Goal: Transaction & Acquisition: Book appointment/travel/reservation

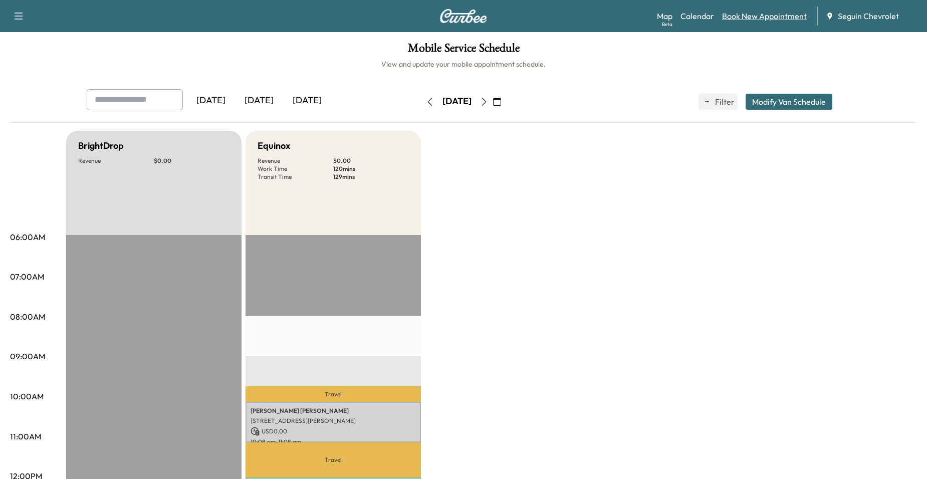
click at [769, 16] on link "Book New Appointment" at bounding box center [764, 16] width 85 height 12
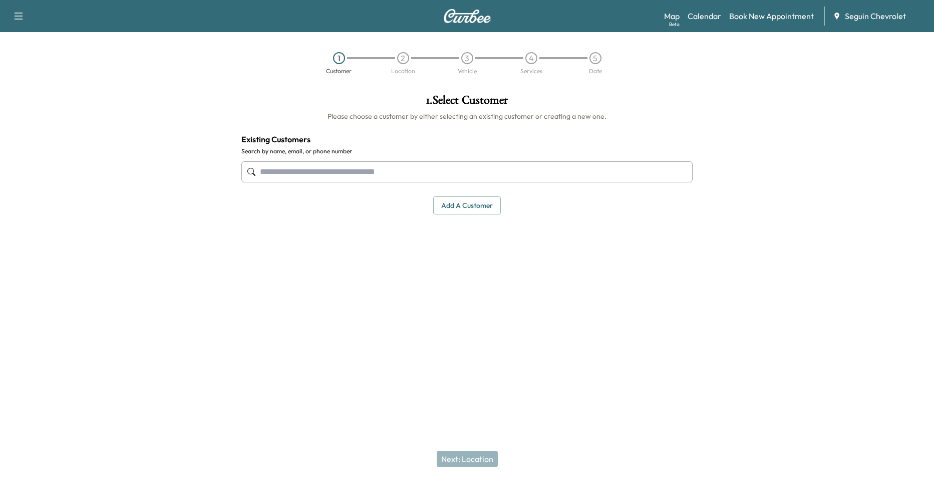
click at [519, 161] on input "text" at bounding box center [466, 171] width 451 height 21
click at [518, 163] on input "text" at bounding box center [466, 171] width 451 height 21
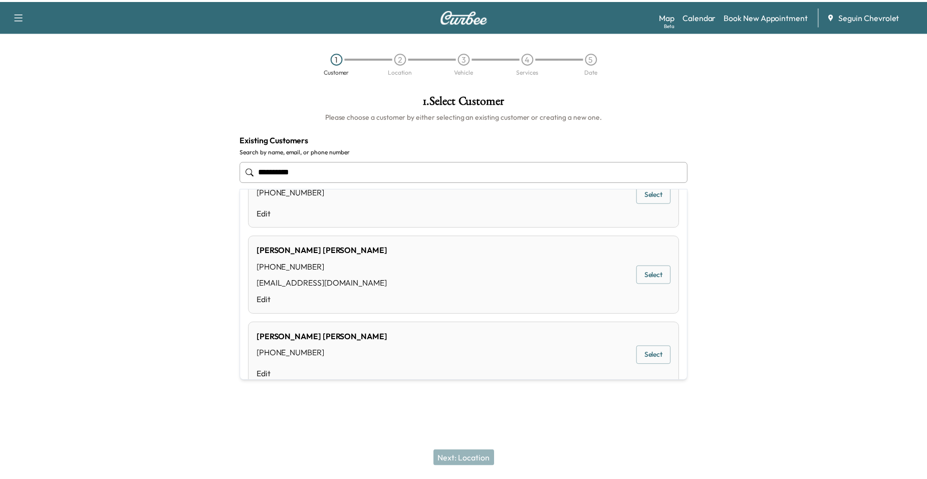
scroll to position [50, 0]
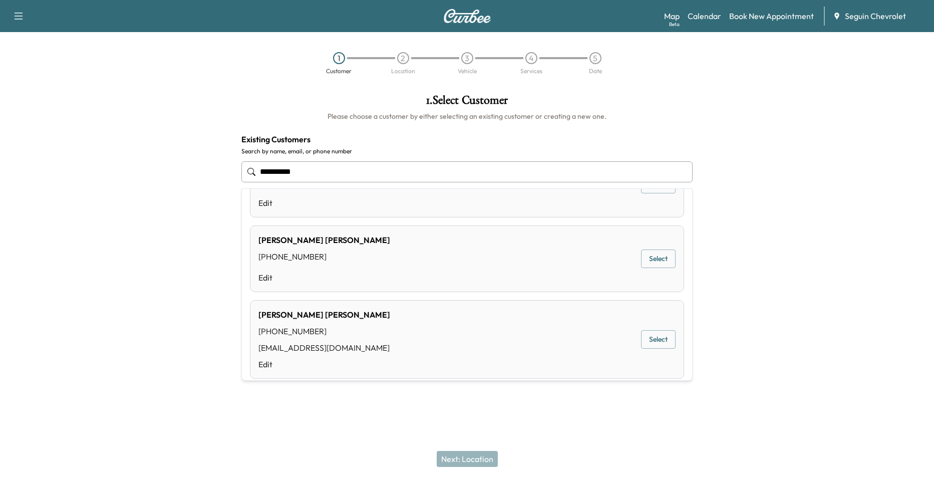
click at [647, 341] on button "Select" at bounding box center [658, 339] width 35 height 19
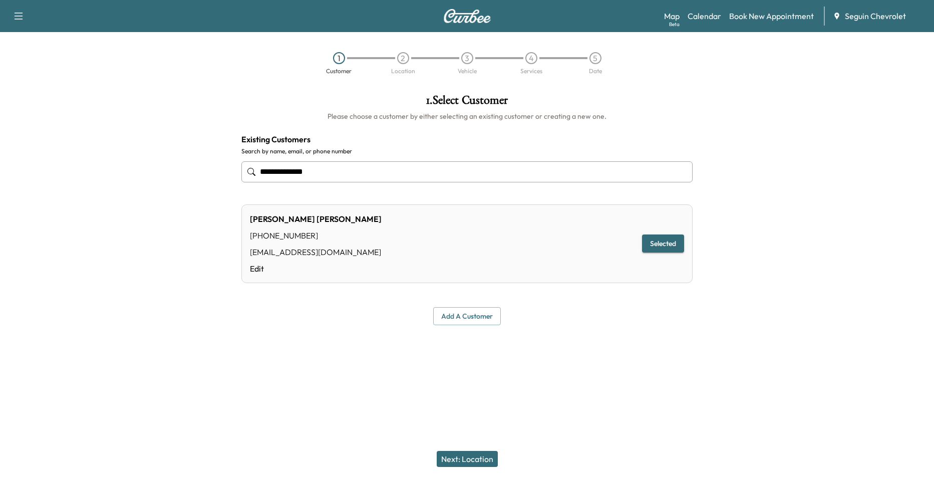
type input "**********"
click at [481, 450] on div "Next: Location" at bounding box center [467, 459] width 934 height 40
click at [467, 452] on button "Next: Location" at bounding box center [467, 459] width 61 height 16
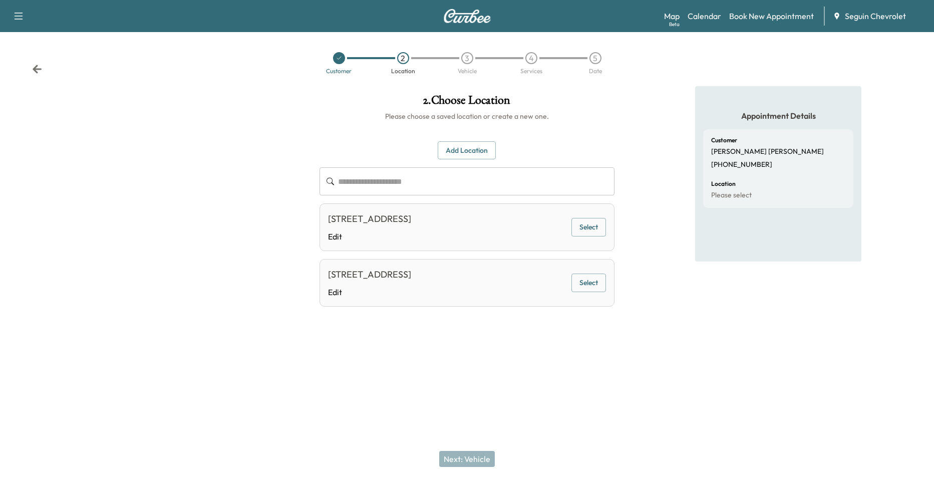
click at [578, 230] on button "Select" at bounding box center [588, 227] width 35 height 19
click at [485, 431] on div "**********" at bounding box center [467, 239] width 934 height 479
drag, startPoint x: 478, startPoint y: 442, endPoint x: 477, endPoint y: 451, distance: 9.6
click at [478, 445] on div "Next: Vehicle" at bounding box center [467, 459] width 934 height 40
click at [475, 451] on button "Next: Vehicle" at bounding box center [467, 459] width 56 height 16
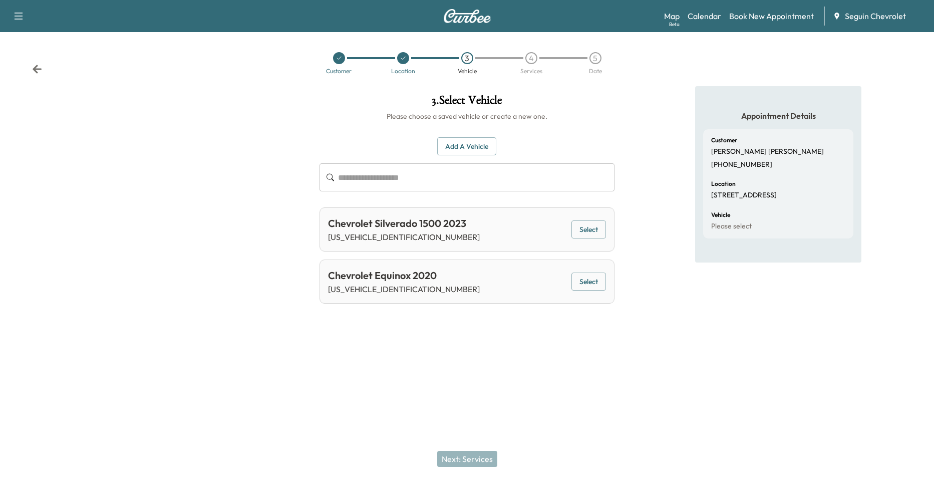
click at [407, 59] on div at bounding box center [403, 58] width 12 height 12
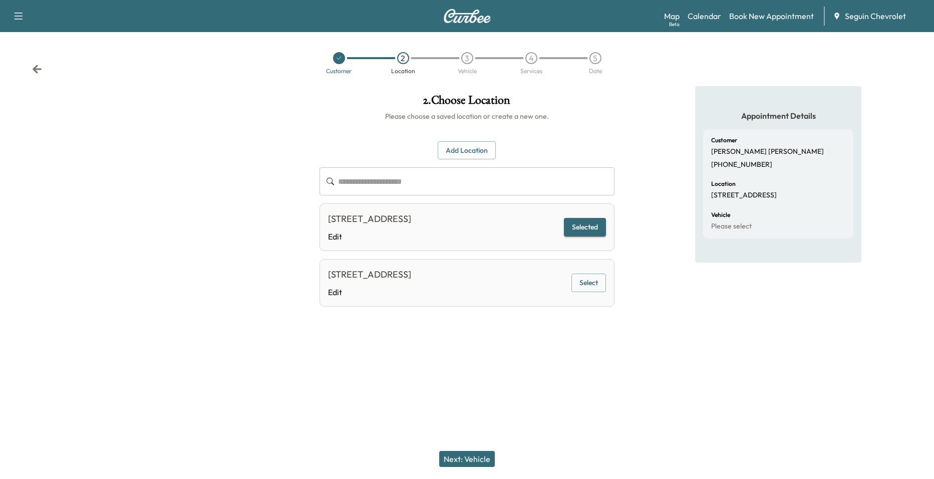
click at [726, 21] on div "Map Beta Calendar Book New Appointment Seguin Chevrolet" at bounding box center [795, 16] width 262 height 19
click at [707, 14] on link "Calendar" at bounding box center [705, 16] width 34 height 12
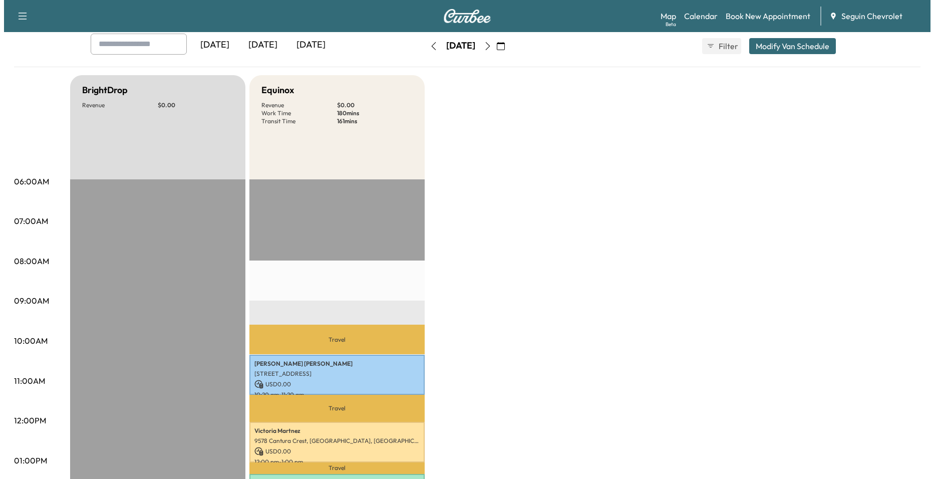
scroll to position [250, 0]
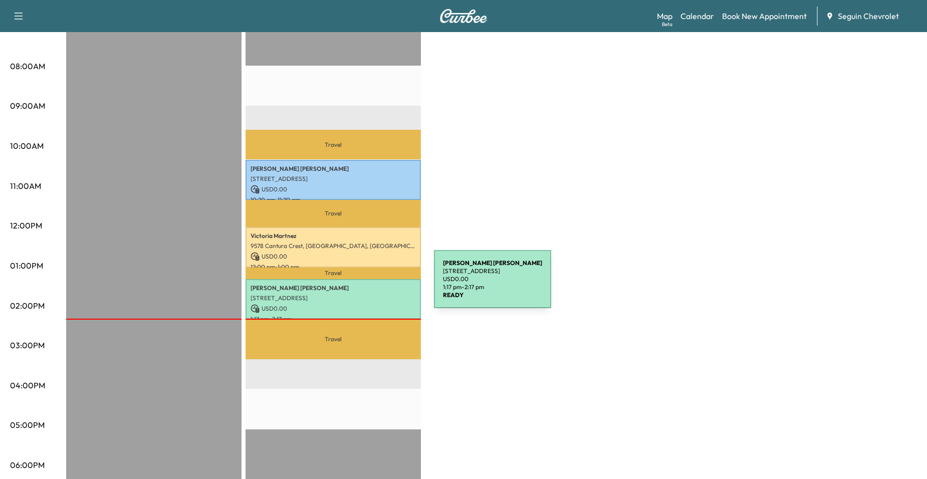
click at [358, 285] on p "[PERSON_NAME]" at bounding box center [332, 288] width 165 height 8
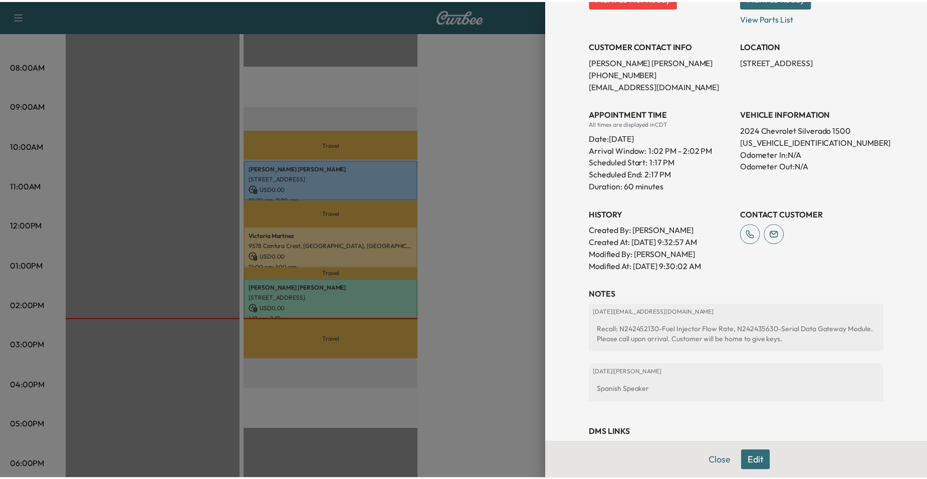
scroll to position [12, 0]
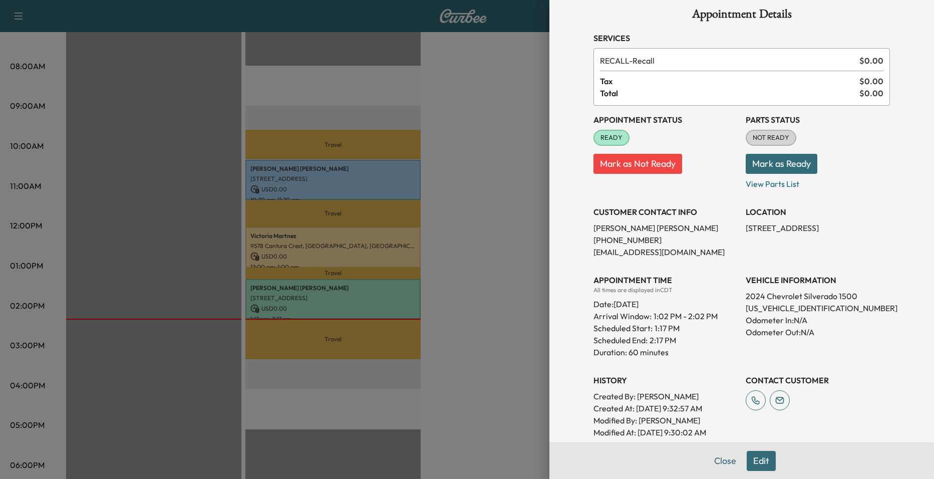
click at [454, 190] on div at bounding box center [467, 239] width 934 height 479
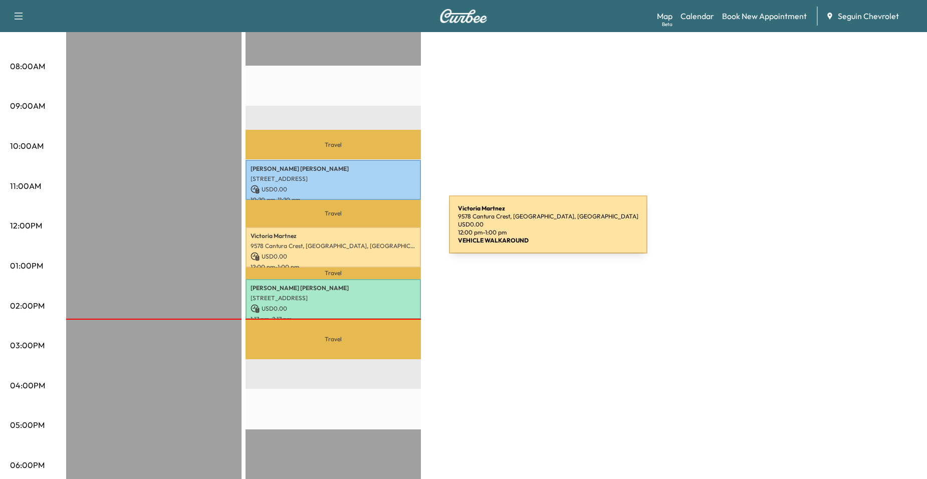
click at [374, 232] on p "[PERSON_NAME]" at bounding box center [332, 236] width 165 height 8
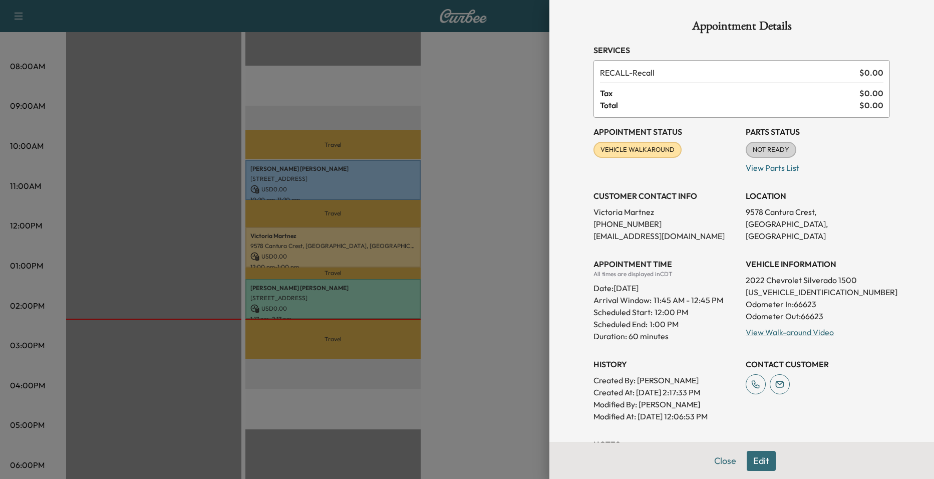
click at [453, 208] on div at bounding box center [467, 239] width 934 height 479
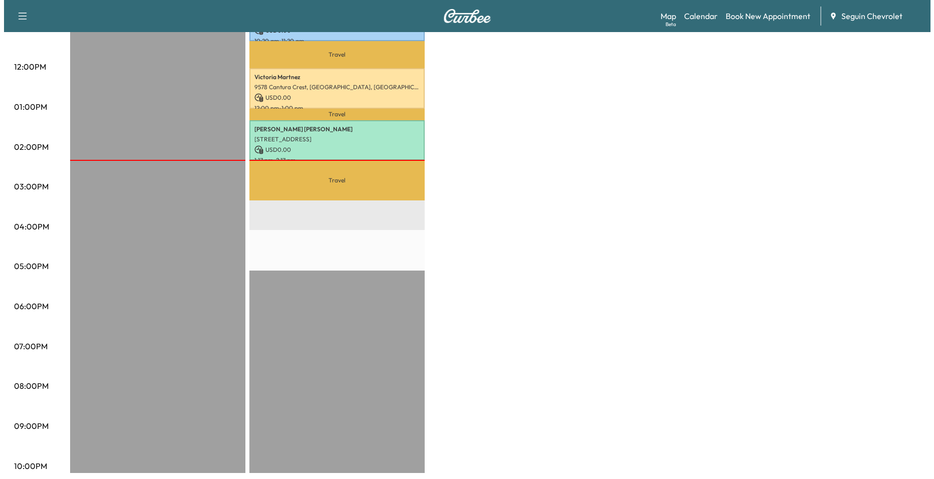
scroll to position [413, 0]
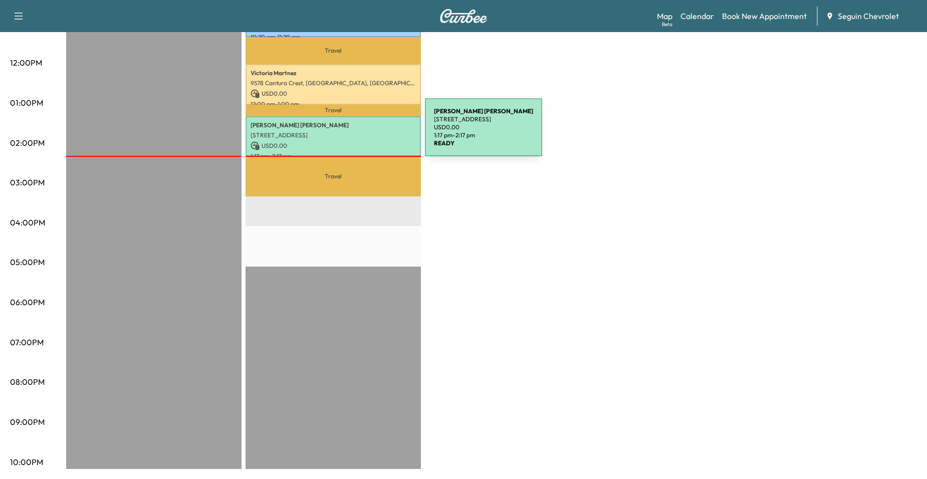
click at [350, 133] on p "[STREET_ADDRESS]" at bounding box center [332, 135] width 165 height 8
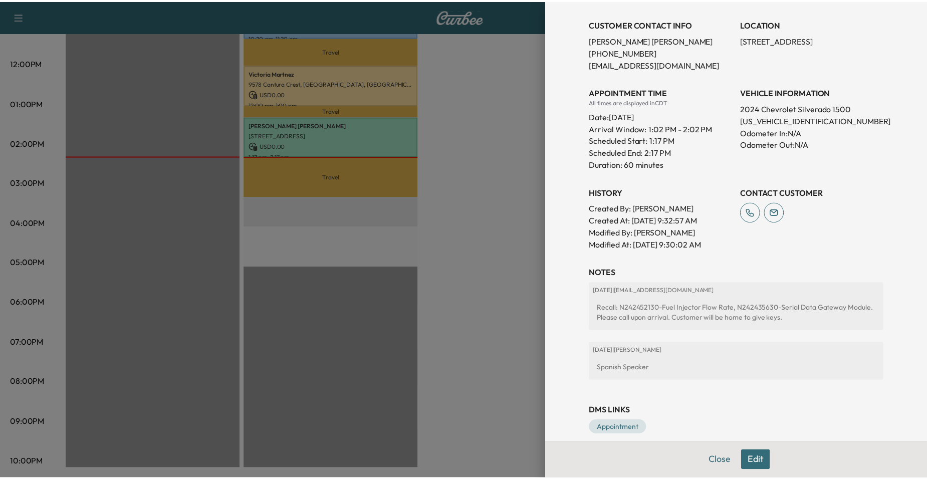
scroll to position [200, 0]
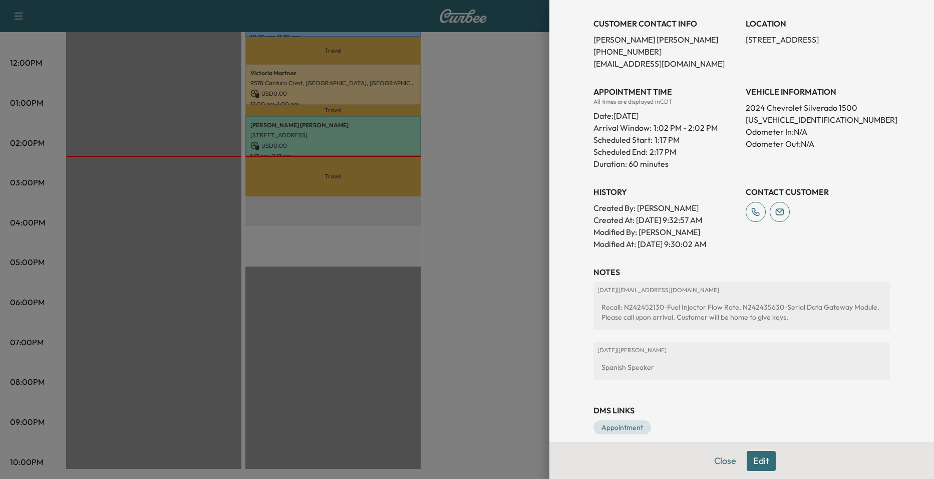
click at [474, 202] on div at bounding box center [467, 239] width 934 height 479
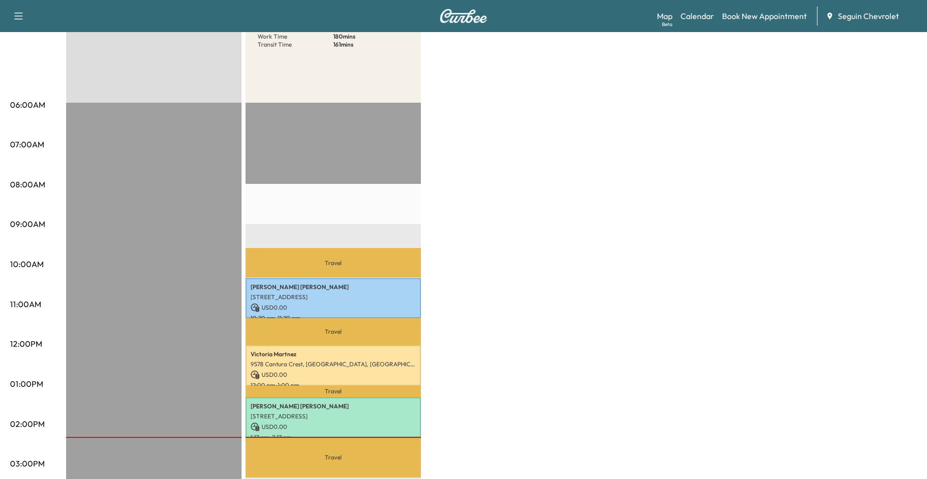
scroll to position [13, 0]
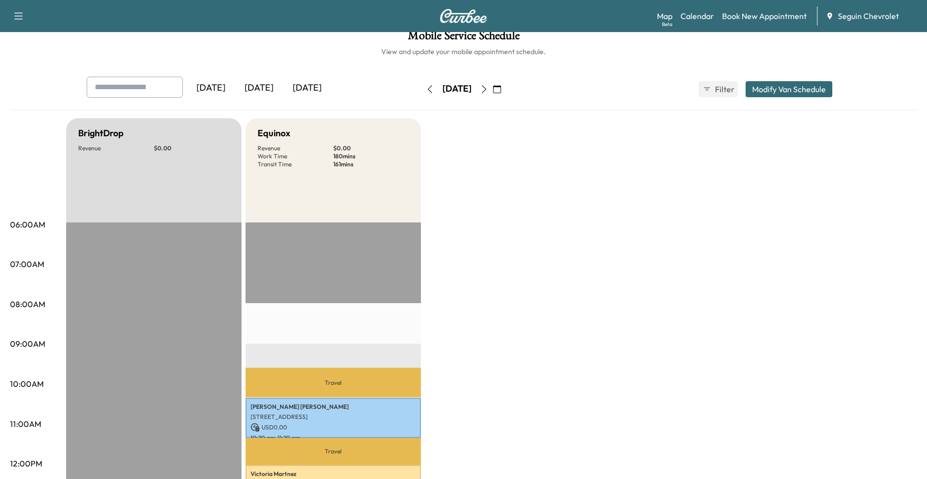
click at [492, 93] on button "button" at bounding box center [483, 89] width 17 height 16
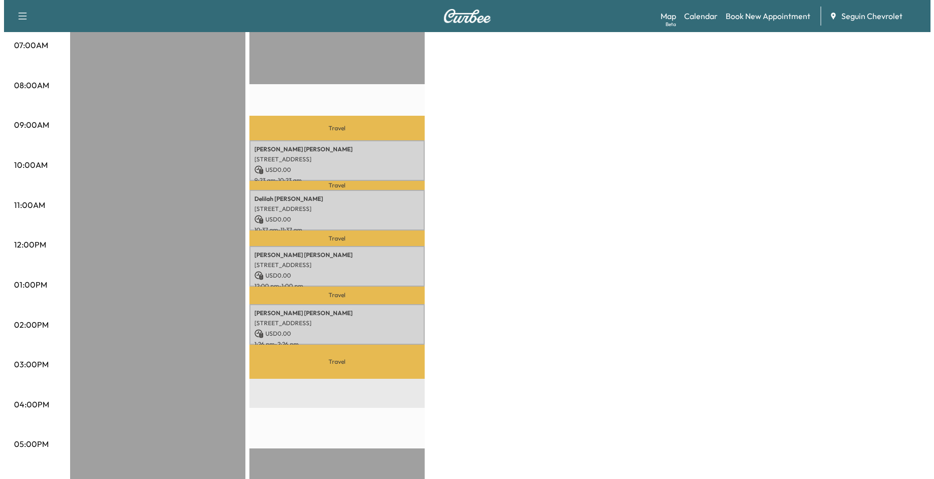
scroll to position [250, 0]
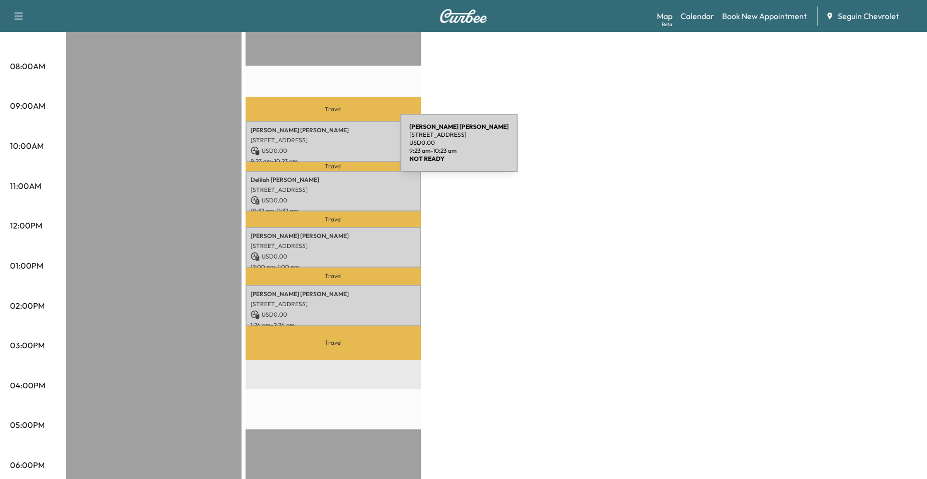
click at [325, 149] on p "USD 0.00" at bounding box center [332, 150] width 165 height 9
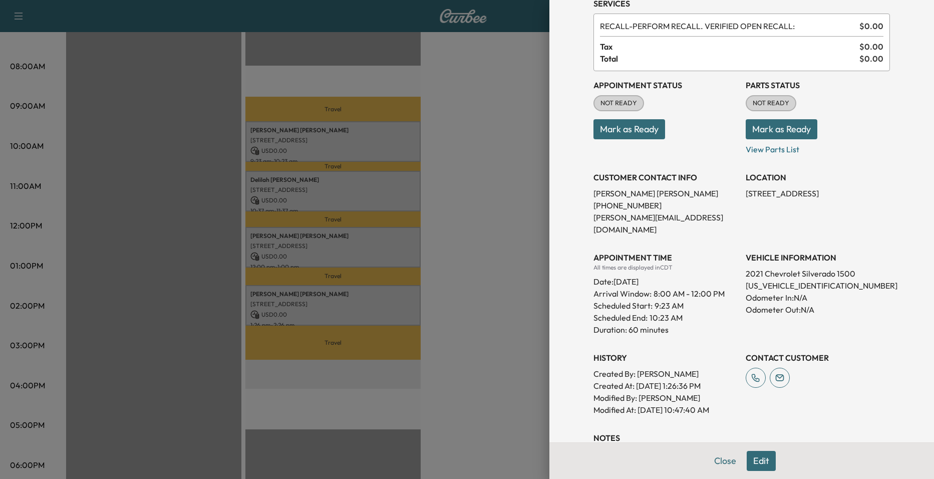
scroll to position [42, 0]
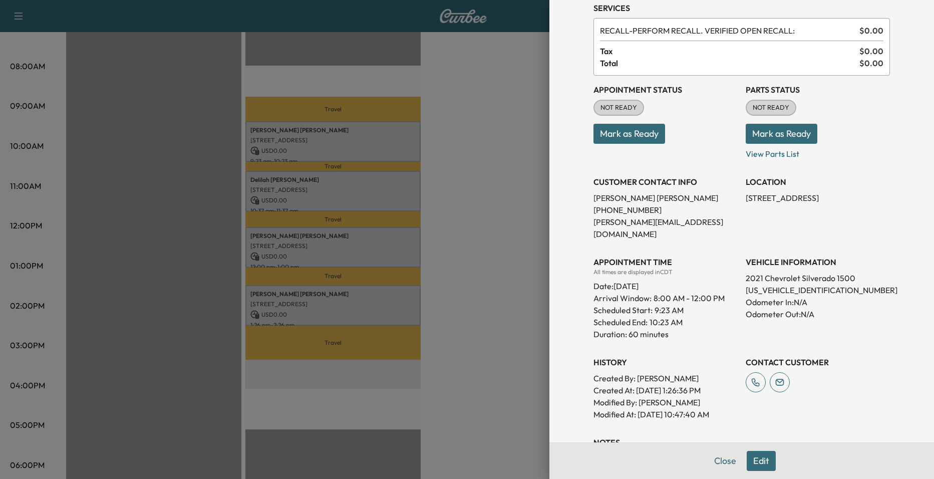
click at [497, 213] on div at bounding box center [467, 239] width 934 height 479
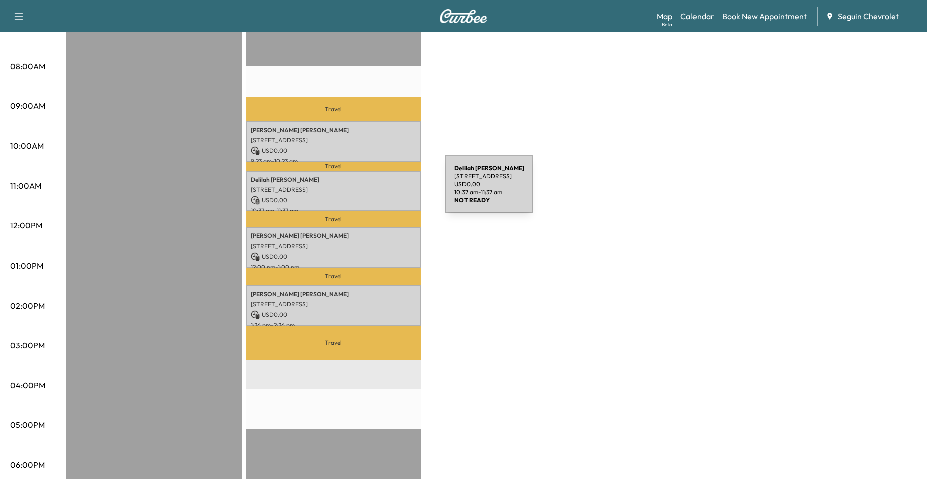
click at [369, 190] on p "[STREET_ADDRESS]" at bounding box center [332, 190] width 165 height 8
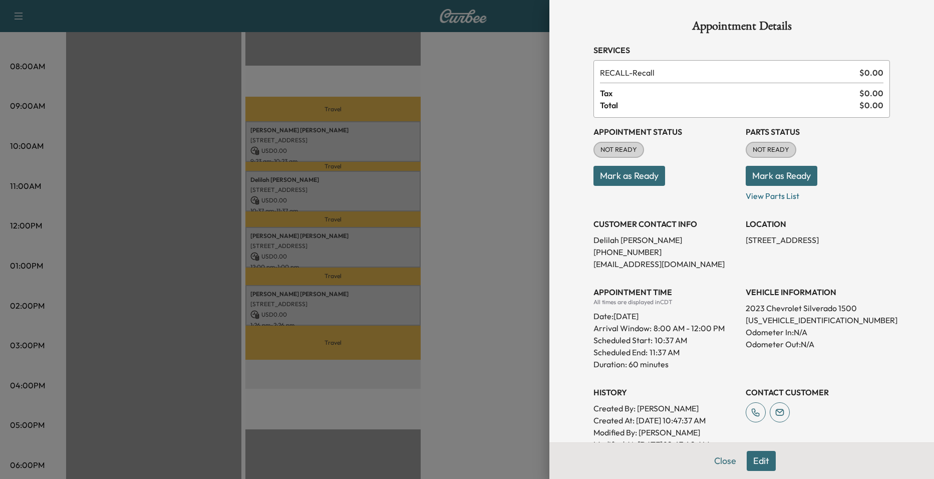
scroll to position [172, 0]
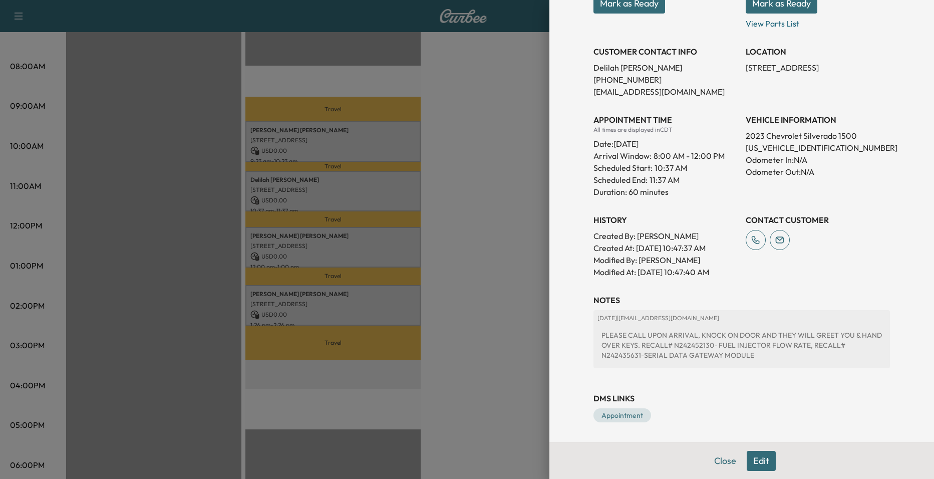
click at [336, 157] on div at bounding box center [467, 239] width 934 height 479
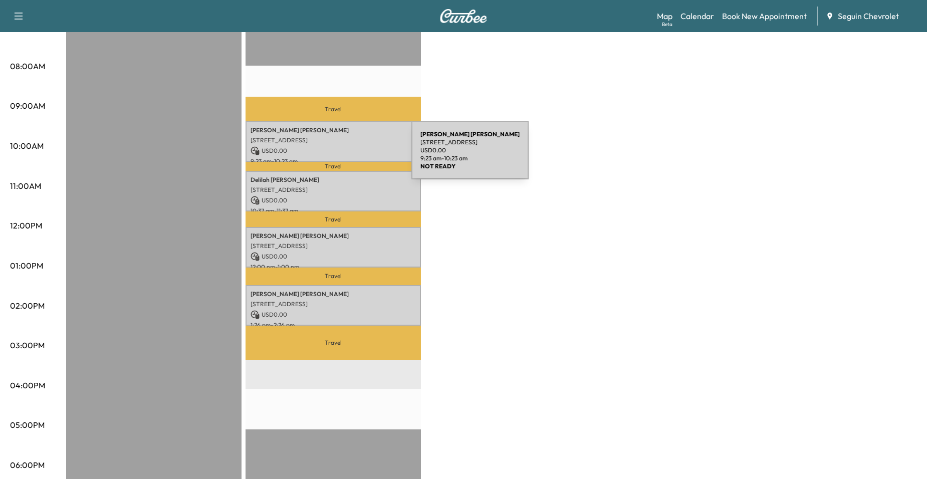
click at [336, 157] on p "9:23 am - 10:23 am" at bounding box center [332, 161] width 165 height 8
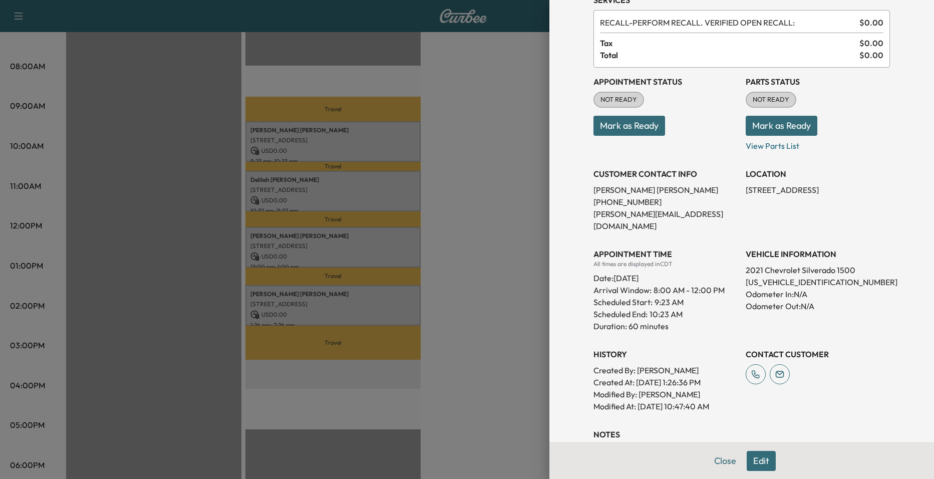
scroll to position [0, 0]
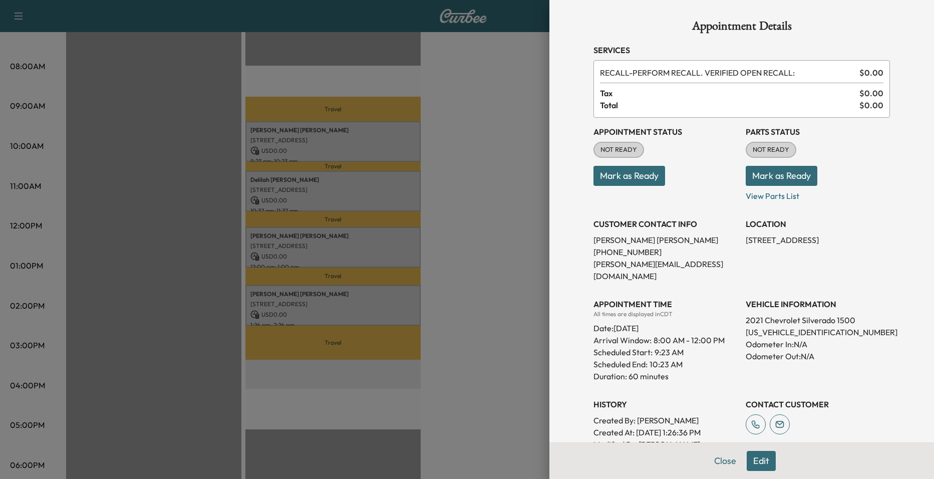
click at [409, 209] on div at bounding box center [467, 239] width 934 height 479
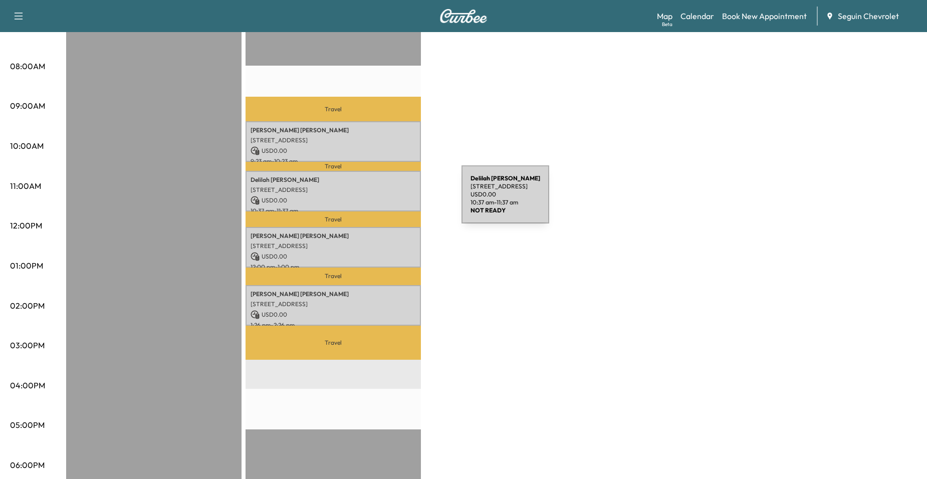
click at [386, 200] on p "USD 0.00" at bounding box center [332, 200] width 165 height 9
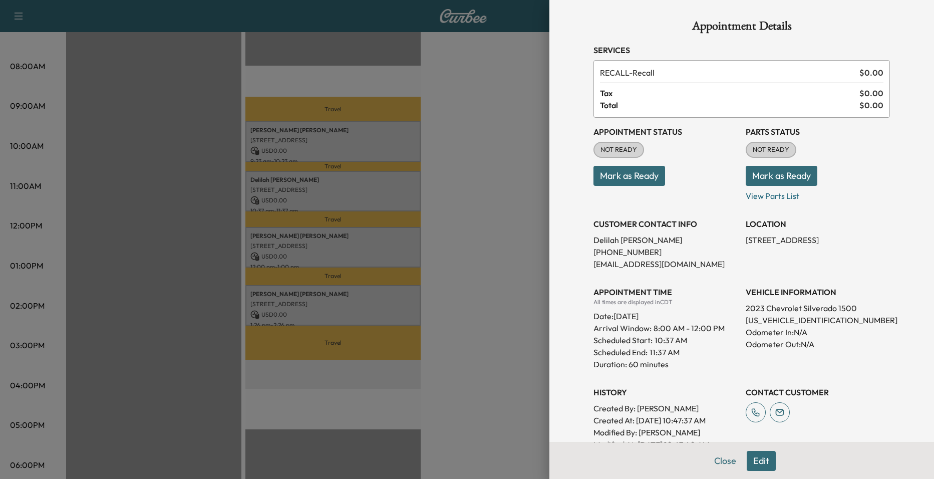
click at [549, 219] on div "Appointment Details Services RECALL - Recall $ 0.00 Tax $ 0.00 Total $ 0.00 App…" at bounding box center [741, 239] width 385 height 479
click at [381, 201] on div at bounding box center [467, 239] width 934 height 479
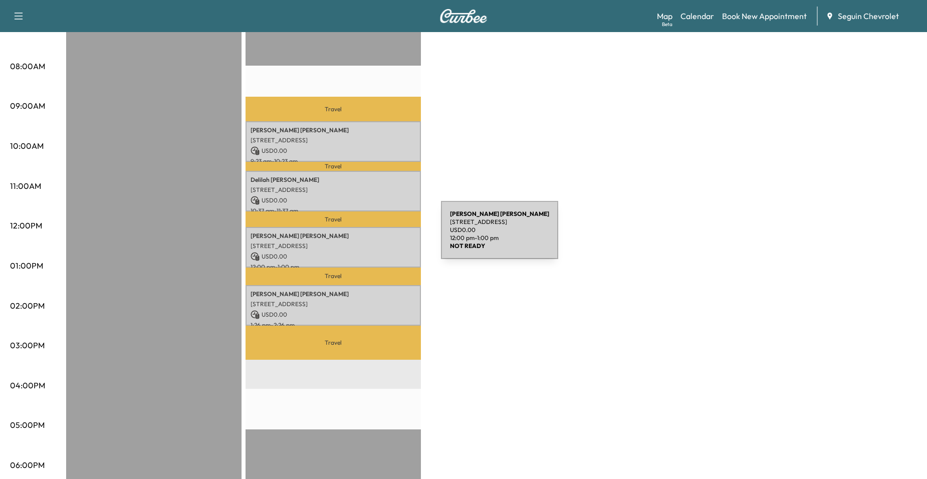
click at [366, 236] on p "[PERSON_NAME]" at bounding box center [332, 236] width 165 height 8
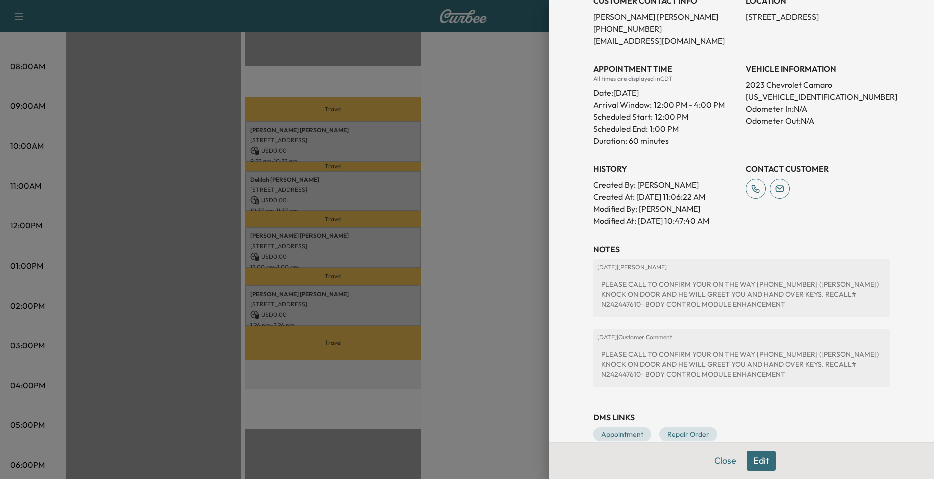
scroll to position [242, 0]
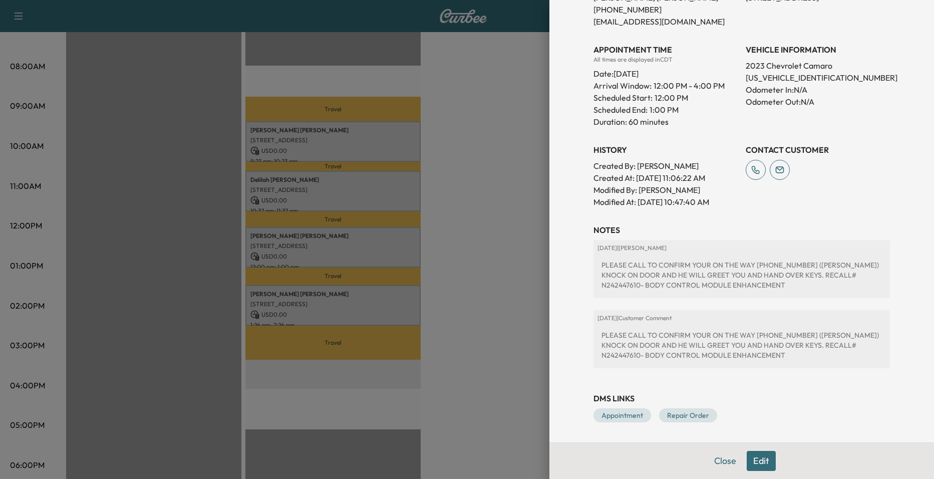
click at [501, 221] on div at bounding box center [467, 239] width 934 height 479
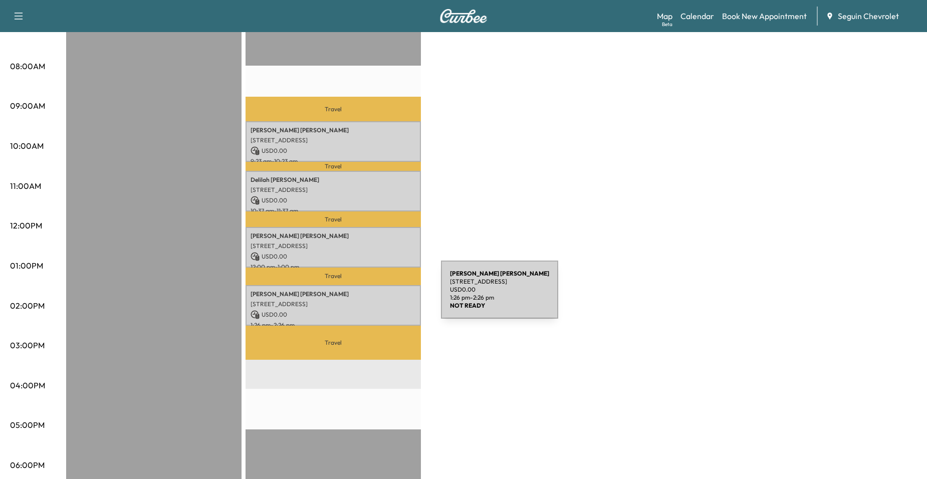
click at [366, 300] on p "[STREET_ADDRESS]" at bounding box center [332, 304] width 165 height 8
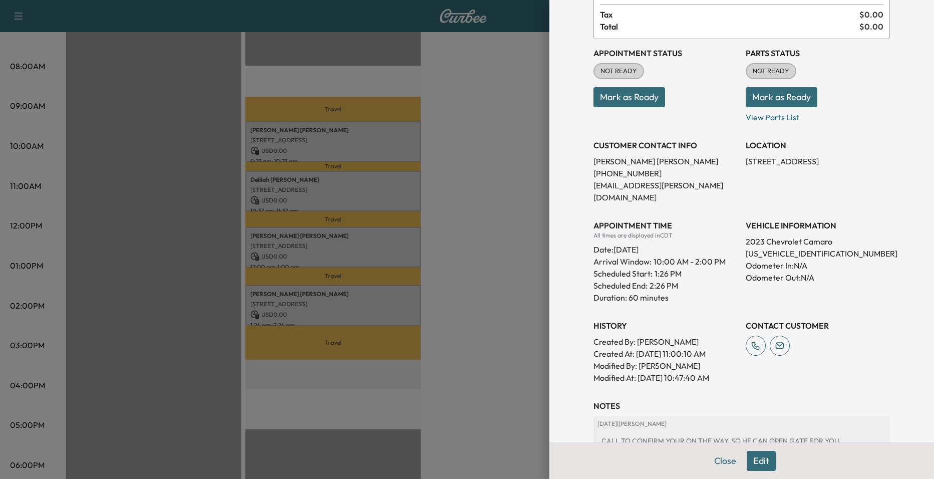
scroll to position [72, 0]
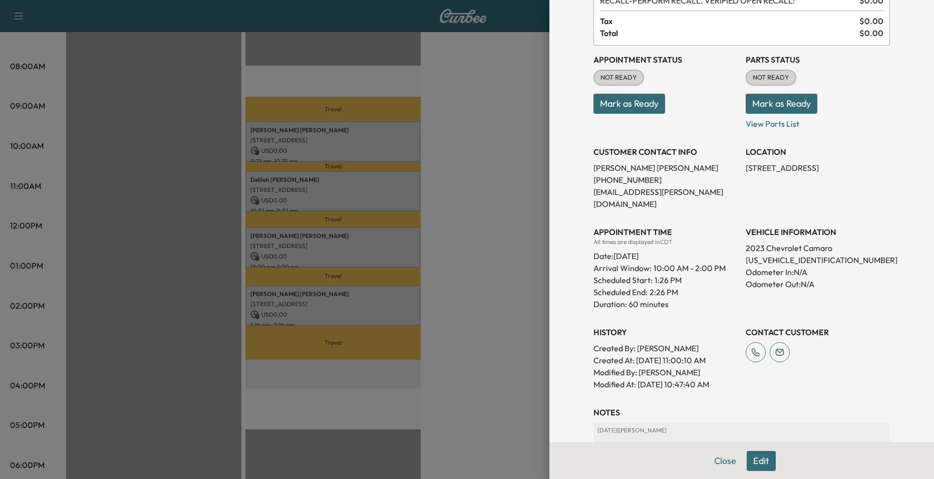
click at [515, 251] on div at bounding box center [467, 239] width 934 height 479
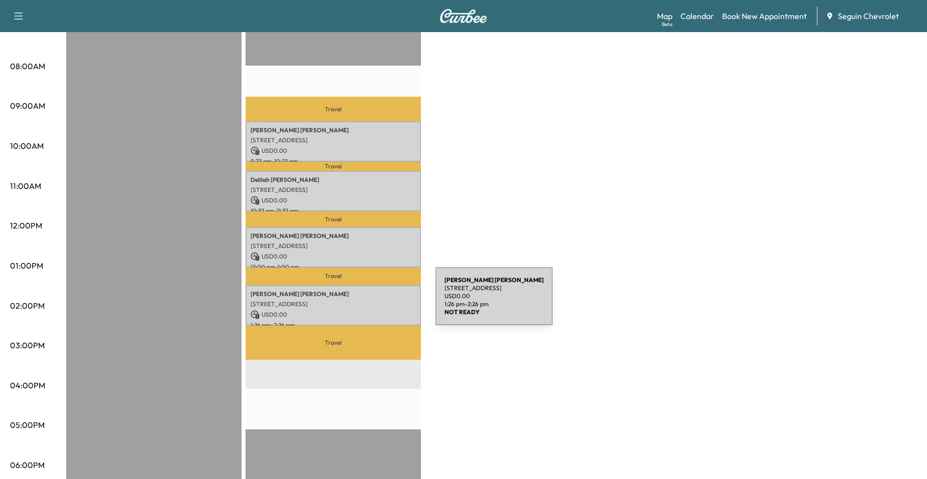
click at [360, 302] on p "[STREET_ADDRESS]" at bounding box center [332, 304] width 165 height 8
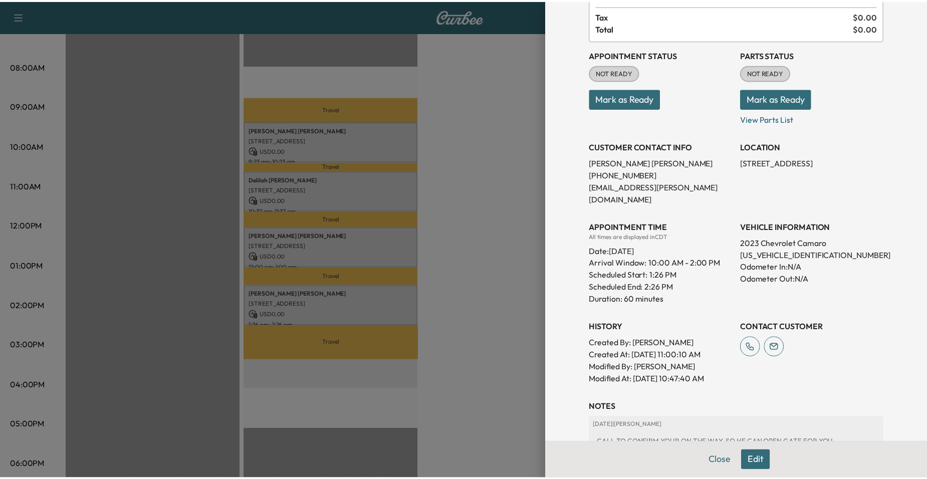
scroll to position [200, 0]
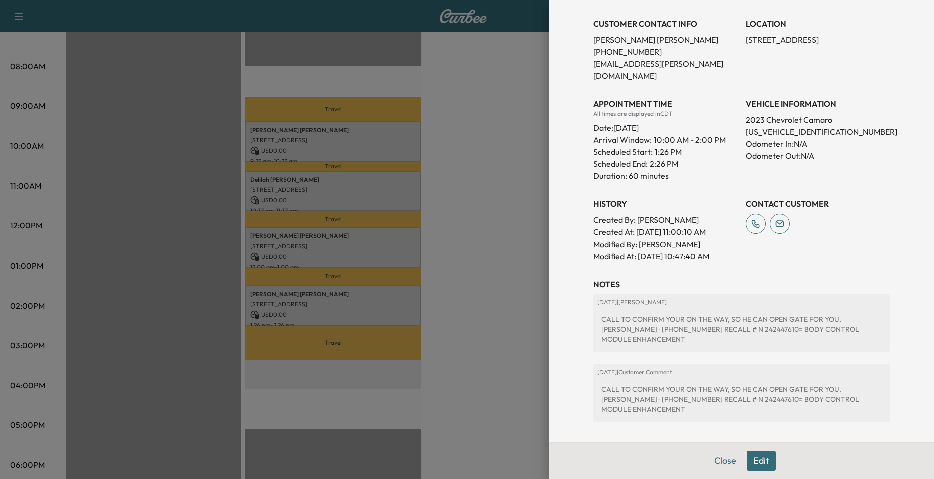
click at [519, 247] on div at bounding box center [467, 239] width 934 height 479
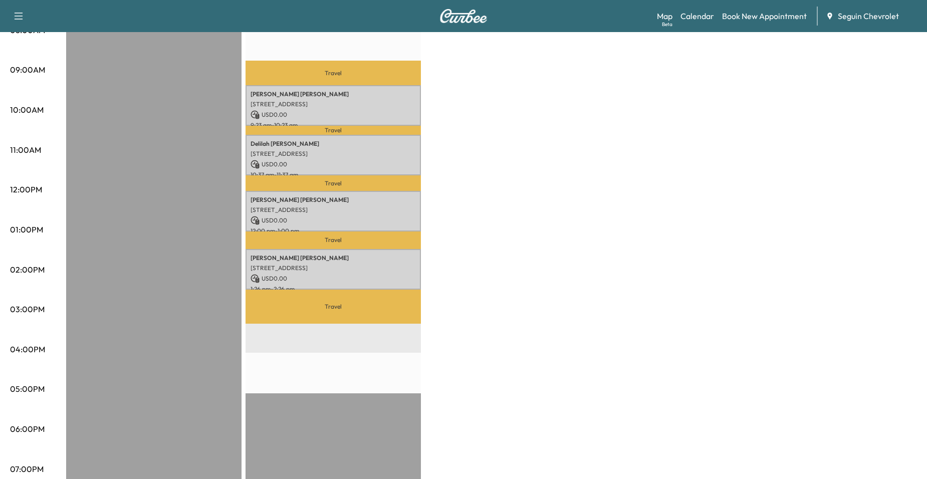
scroll to position [300, 0]
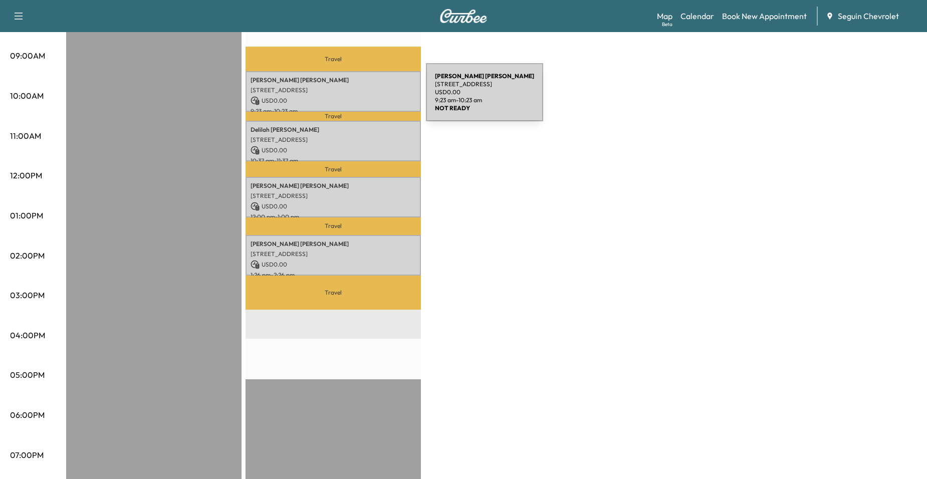
click at [351, 98] on p "USD 0.00" at bounding box center [332, 100] width 165 height 9
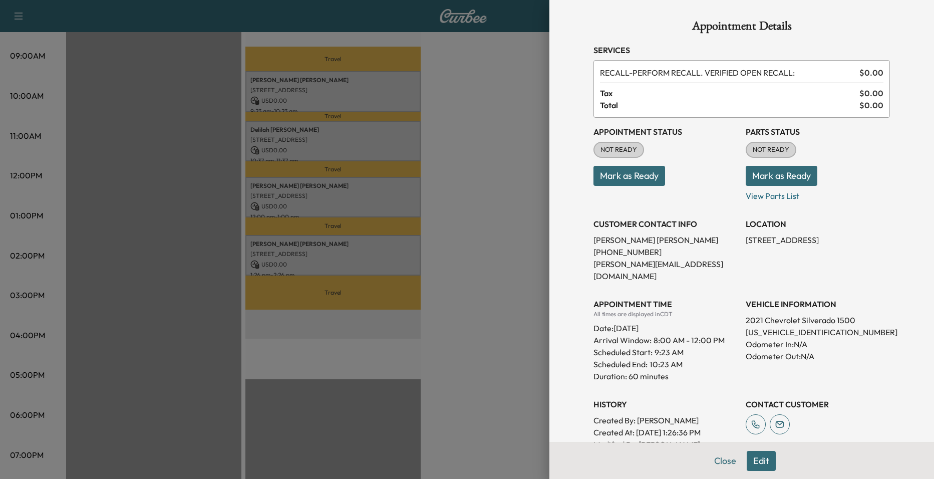
click at [367, 126] on div at bounding box center [467, 239] width 934 height 479
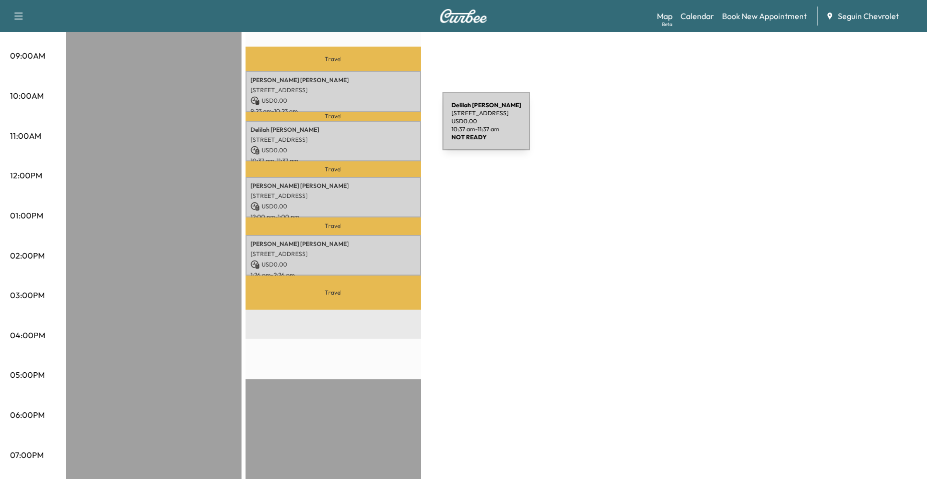
click at [367, 127] on p "[PERSON_NAME]" at bounding box center [332, 130] width 165 height 8
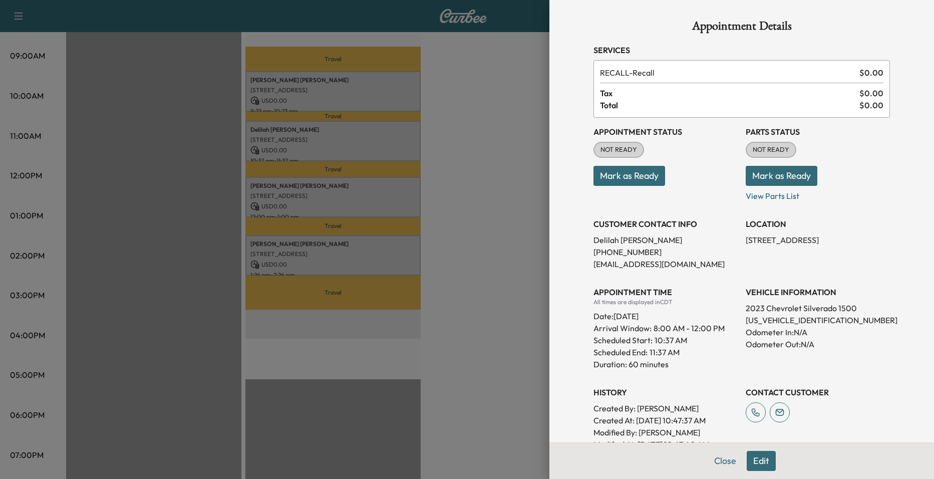
click at [382, 188] on div at bounding box center [467, 239] width 934 height 479
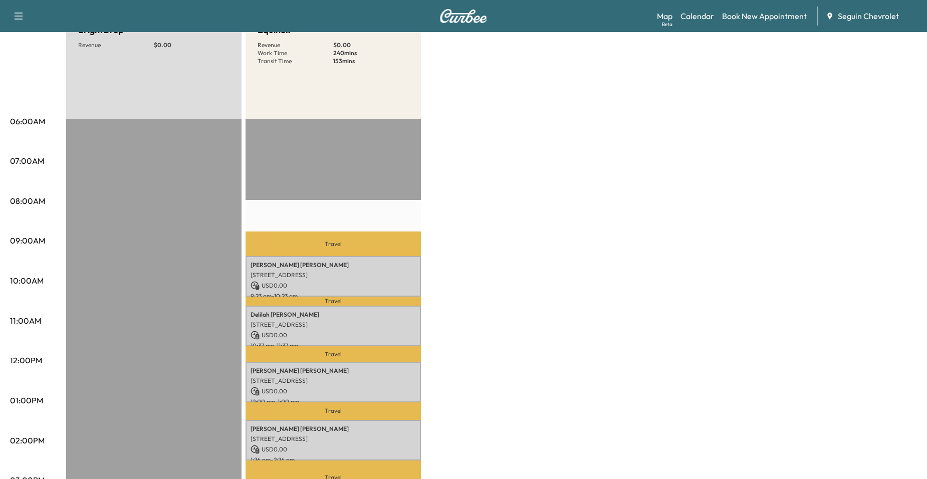
scroll to position [50, 0]
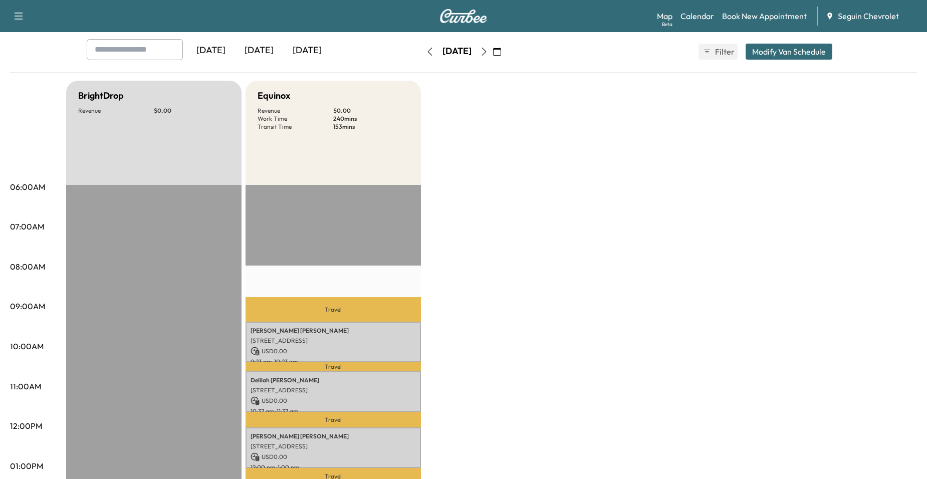
click at [488, 51] on icon "button" at bounding box center [484, 52] width 8 height 8
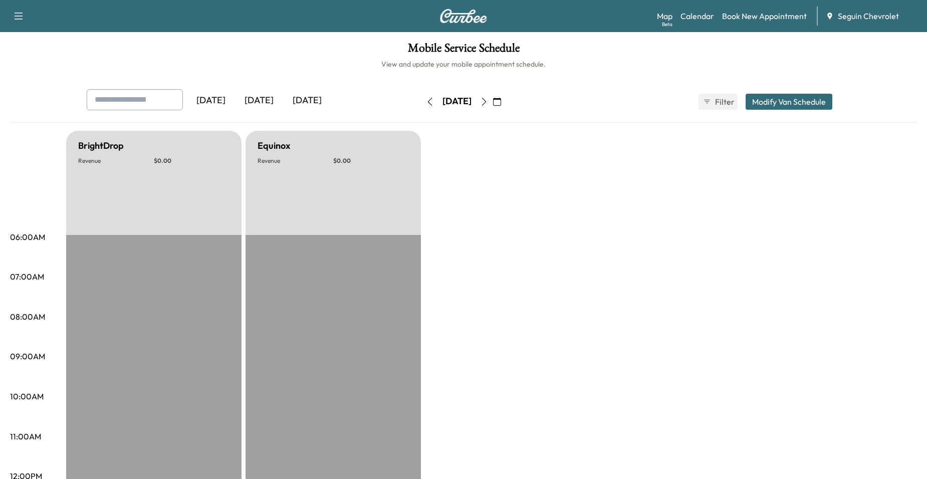
click at [505, 93] on div "[DATE] October 2025 S M T W T F S 28 29 30 1 2 3 4 5 6 7 8 9 10 11 12 13 14 15 …" at bounding box center [463, 102] width 84 height 32
click at [492, 98] on button "button" at bounding box center [483, 102] width 17 height 16
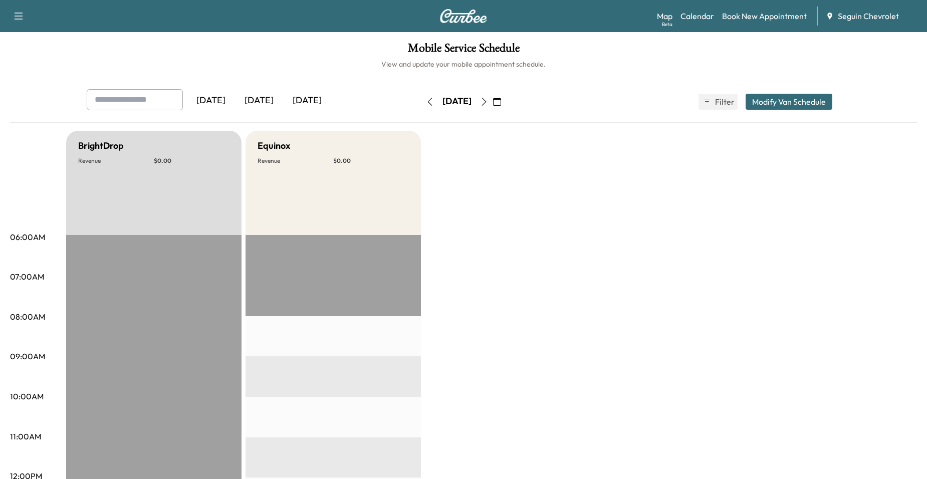
click at [505, 90] on div "[DATE] October 2025 S M T W T F S 28 29 30 1 2 3 4 5 6 7 8 9 10 11 12 13 14 15 …" at bounding box center [463, 102] width 84 height 32
click at [492, 94] on button "button" at bounding box center [483, 102] width 17 height 16
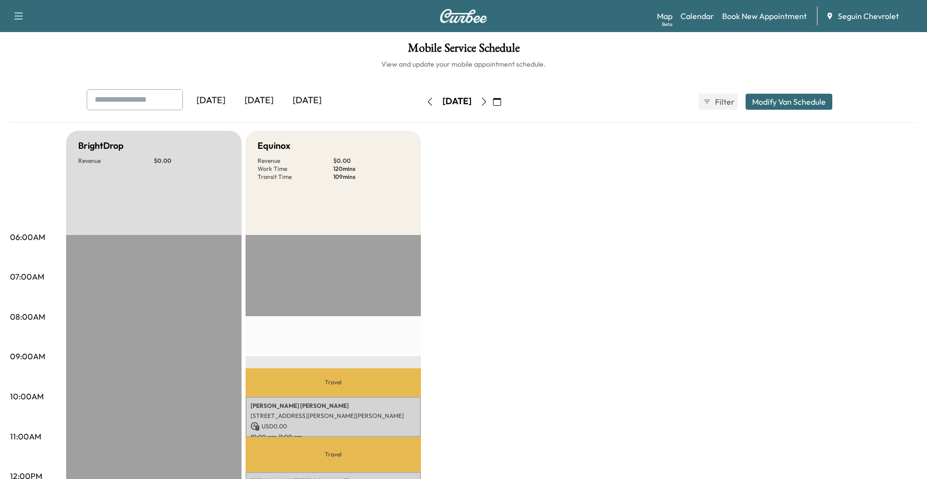
click at [492, 95] on div "[DATE]" at bounding box center [456, 102] width 71 height 16
click at [492, 97] on div "[DATE]" at bounding box center [456, 102] width 71 height 16
click at [492, 97] on button "button" at bounding box center [483, 102] width 17 height 16
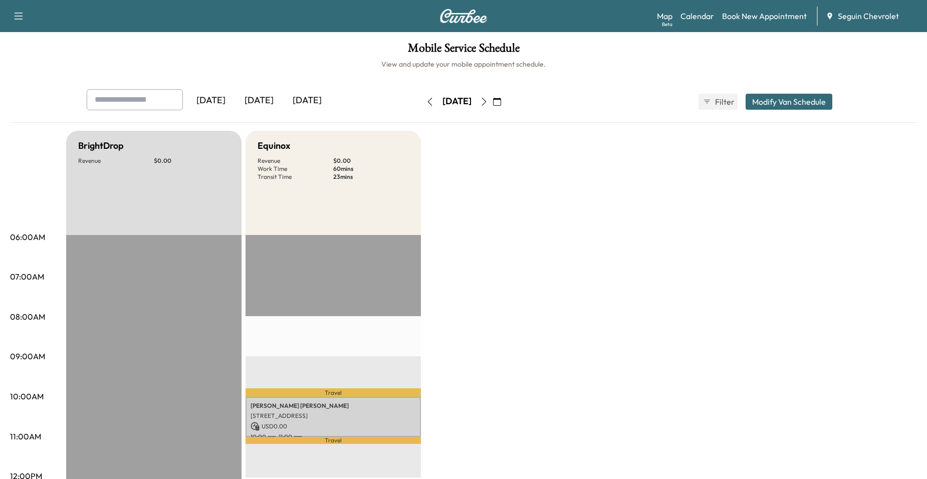
click at [492, 96] on button "button" at bounding box center [483, 102] width 17 height 16
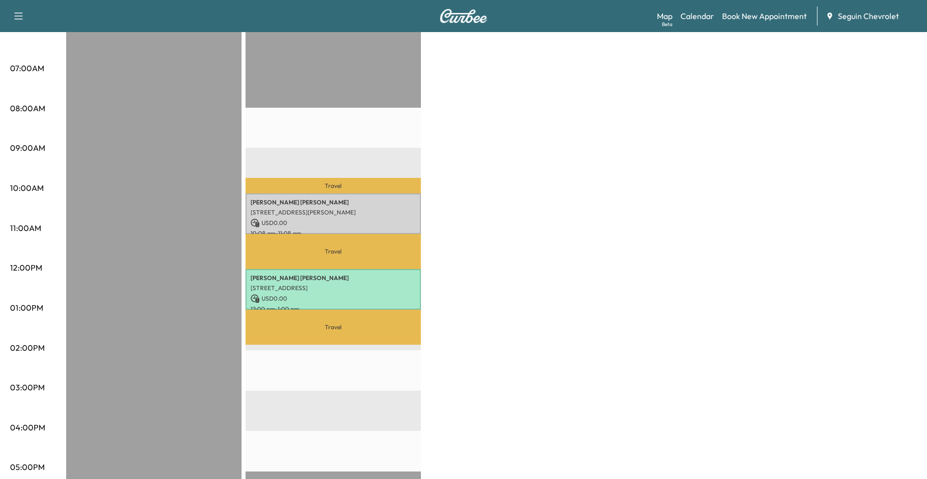
scroll to position [63, 0]
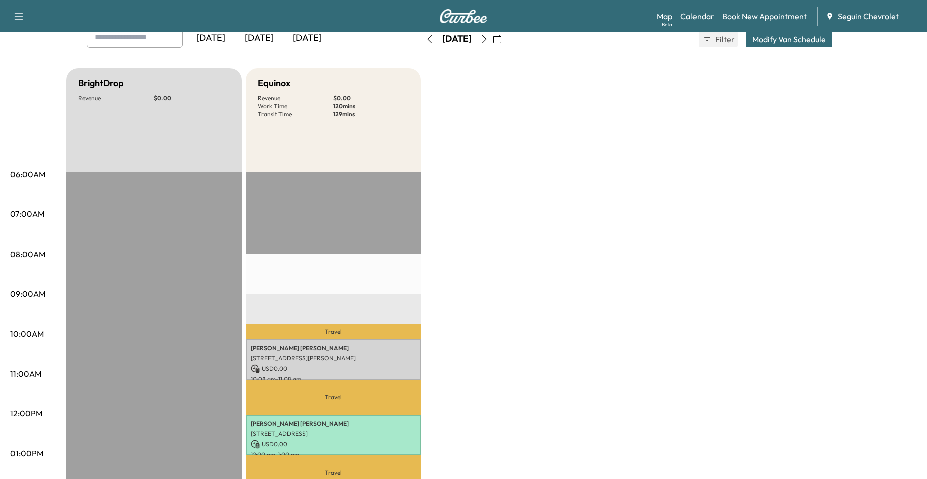
click at [488, 43] on icon "button" at bounding box center [484, 39] width 8 height 8
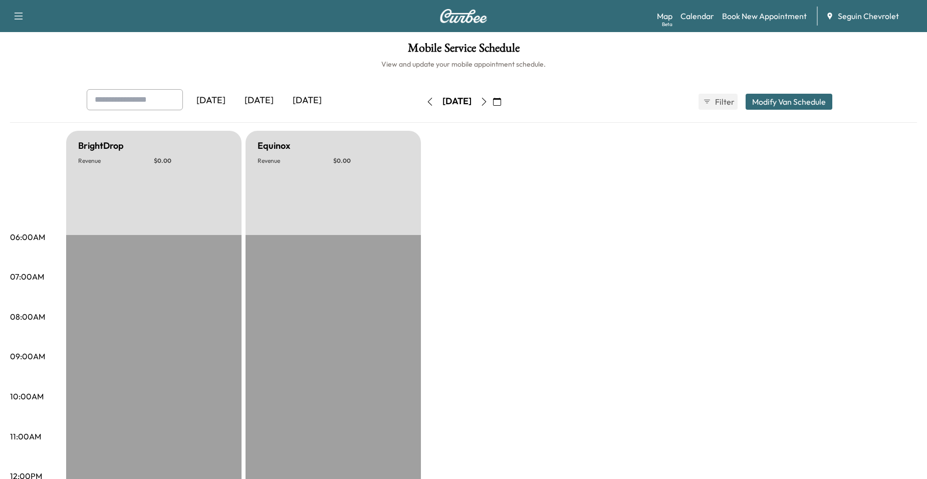
click at [505, 93] on div "[DATE] October 2025 S M T W T F S 28 29 30 1 2 3 4 5 6 7 8 9 10 11 12 13 14 15 …" at bounding box center [463, 102] width 84 height 32
click at [488, 98] on icon "button" at bounding box center [484, 102] width 8 height 8
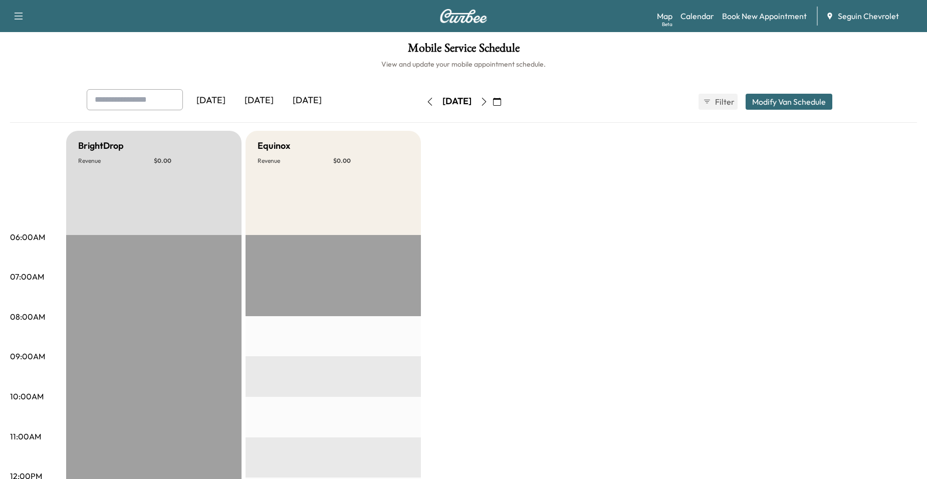
click at [488, 98] on icon "button" at bounding box center [484, 102] width 8 height 8
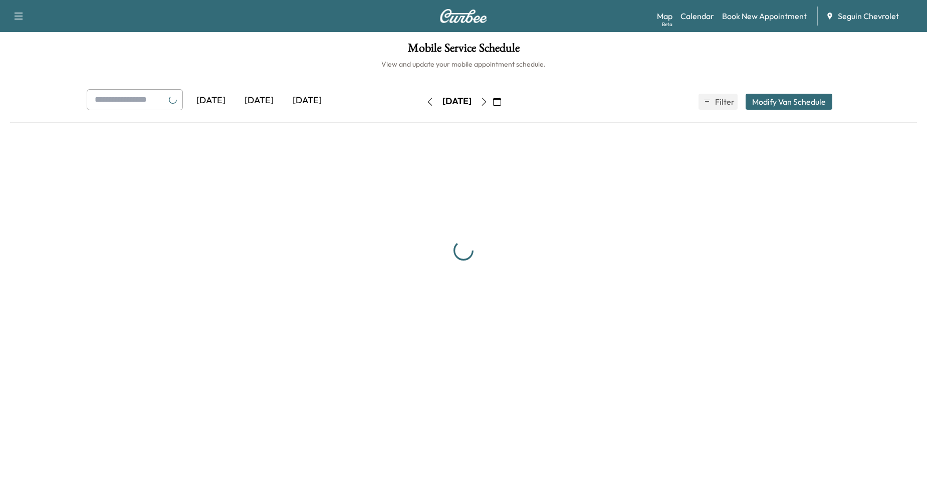
click at [488, 98] on icon "button" at bounding box center [484, 102] width 8 height 8
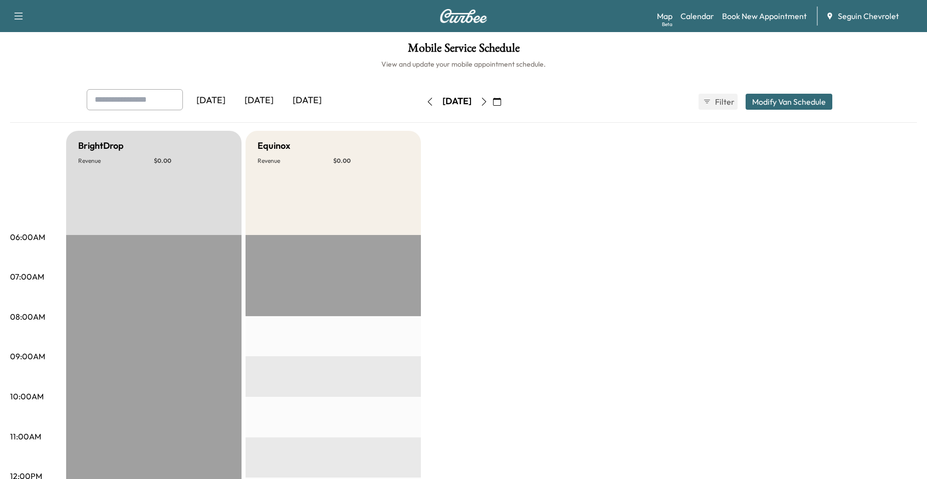
click at [492, 98] on button "button" at bounding box center [483, 102] width 17 height 16
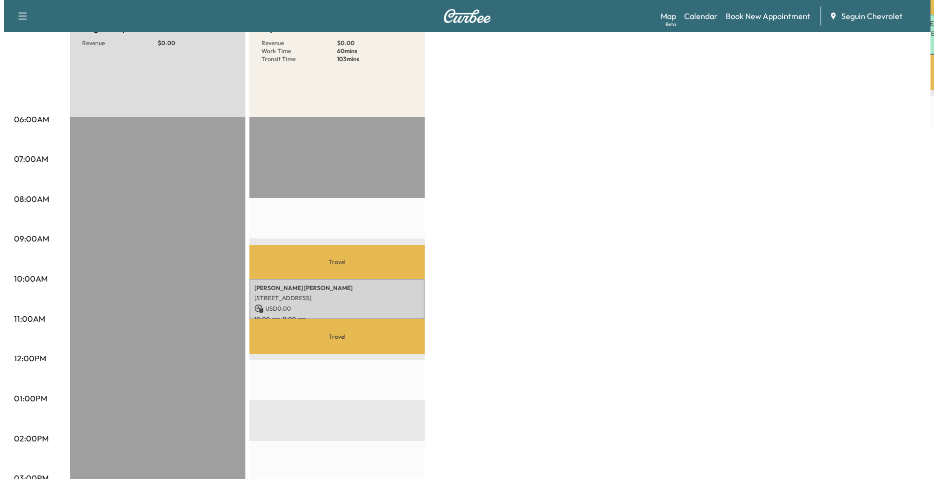
scroll to position [150, 0]
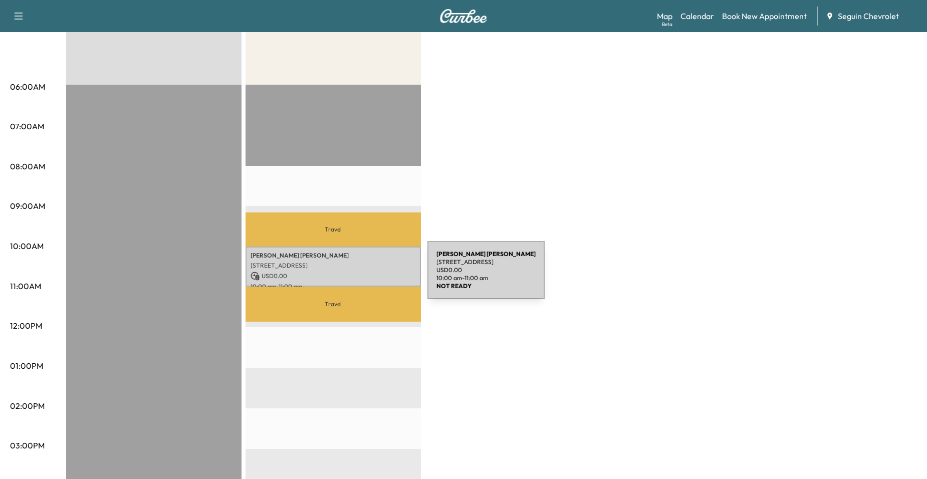
click at [352, 276] on p "USD 0.00" at bounding box center [332, 275] width 165 height 9
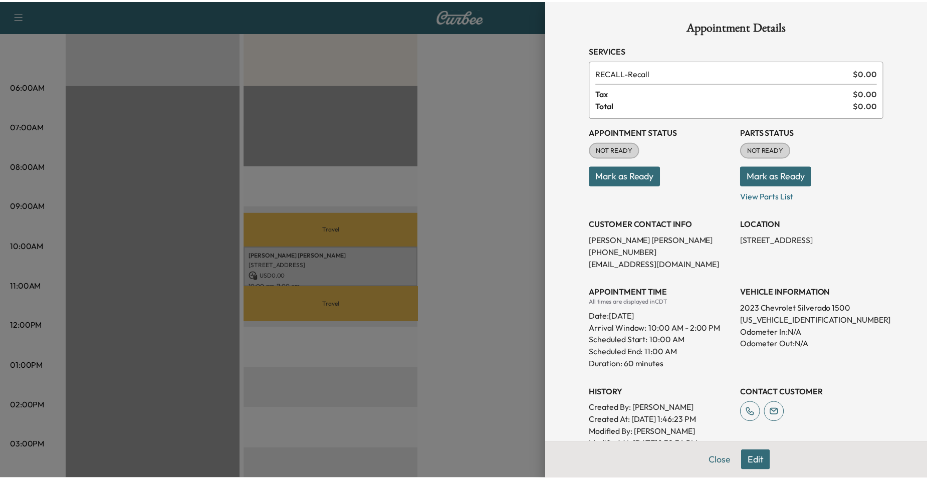
scroll to position [232, 0]
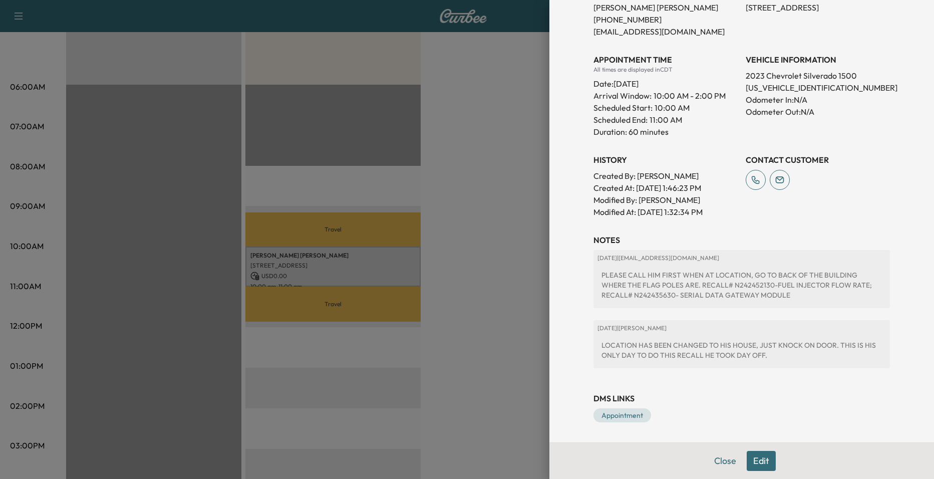
click at [501, 230] on div at bounding box center [467, 239] width 934 height 479
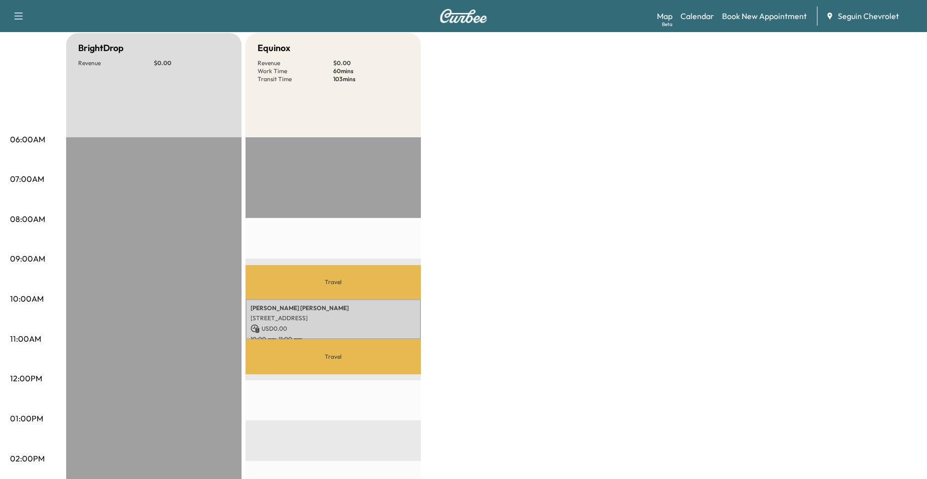
scroll to position [0, 0]
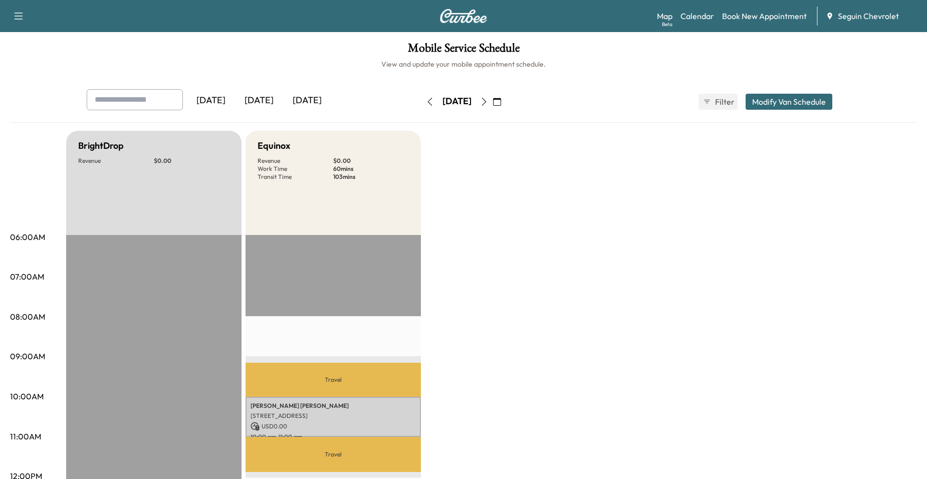
click at [488, 102] on icon "button" at bounding box center [484, 102] width 8 height 8
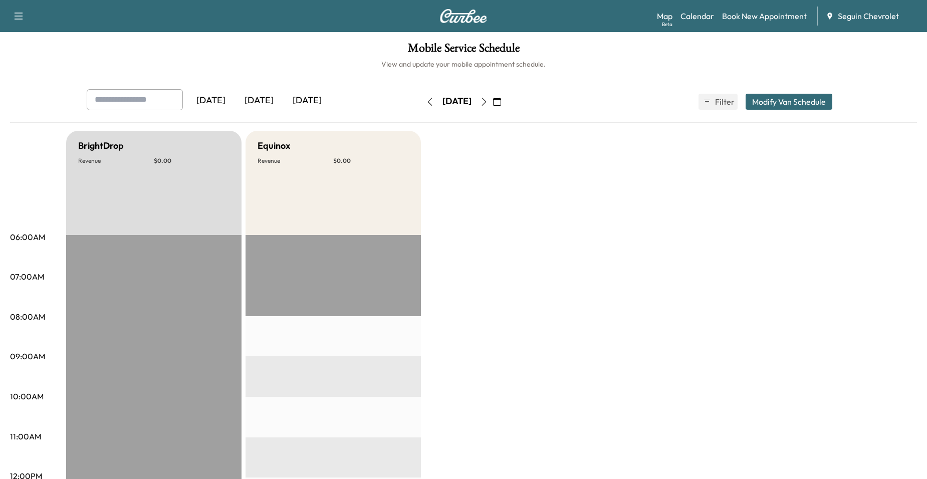
click at [486, 102] on icon "button" at bounding box center [484, 102] width 5 height 8
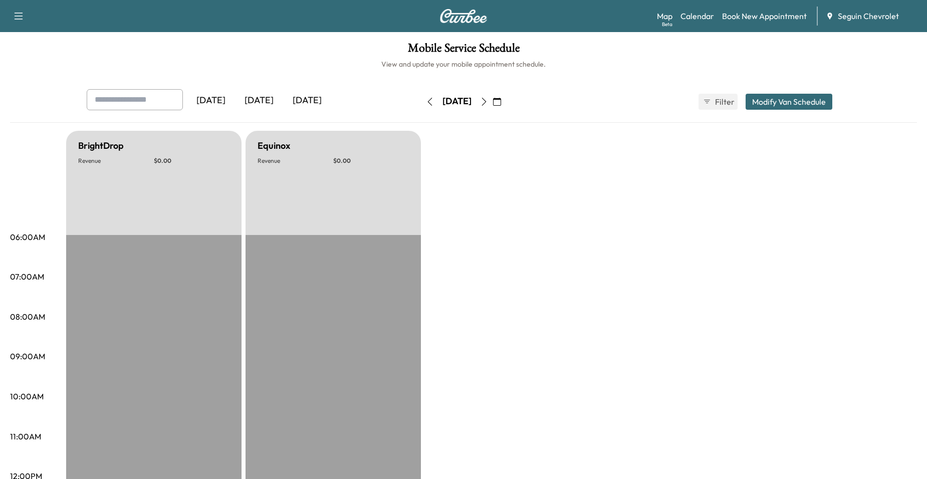
click at [501, 98] on icon "button" at bounding box center [497, 102] width 8 height 8
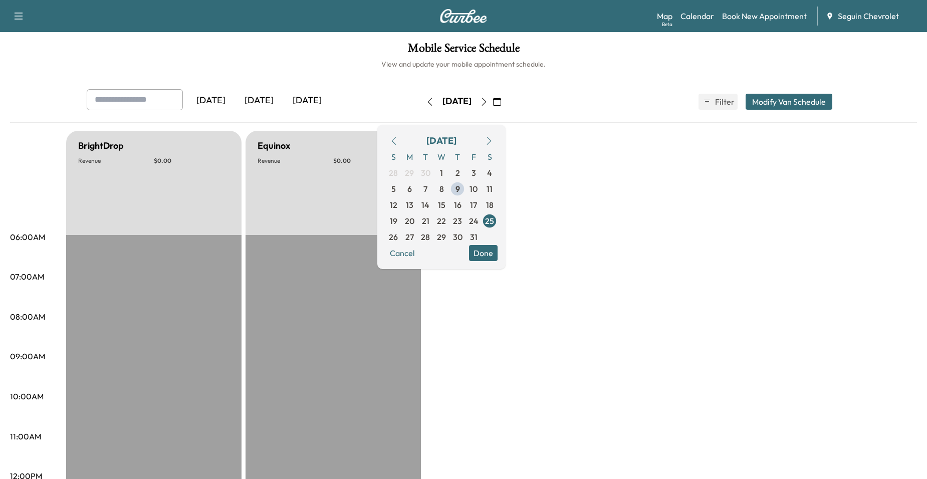
click at [421, 105] on button "button" at bounding box center [429, 102] width 17 height 16
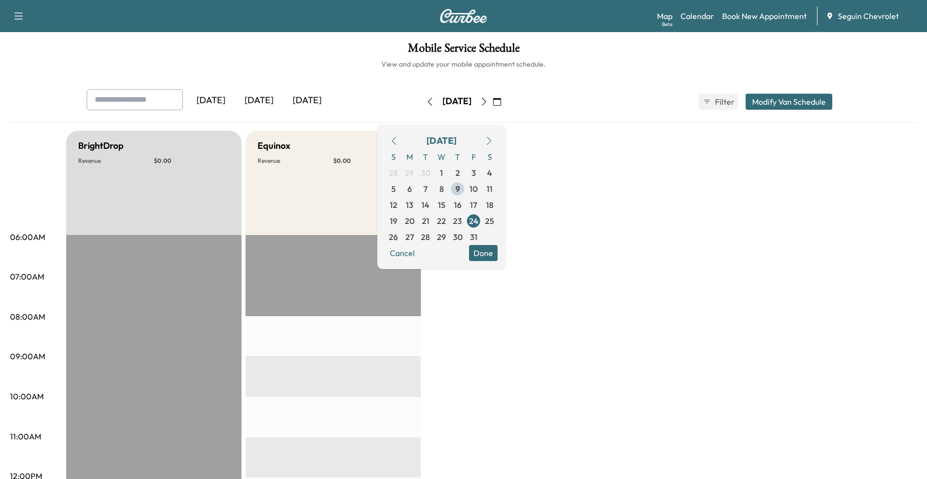
click at [426, 105] on icon "button" at bounding box center [430, 102] width 8 height 8
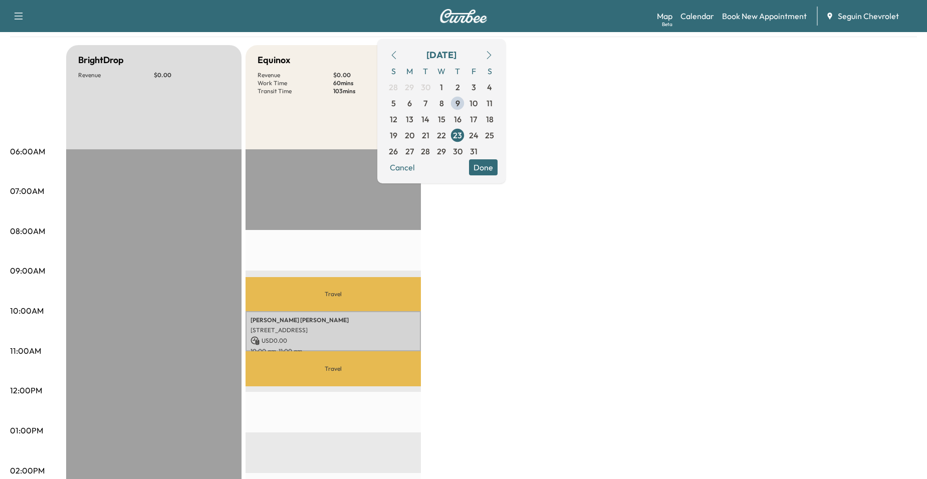
scroll to position [200, 0]
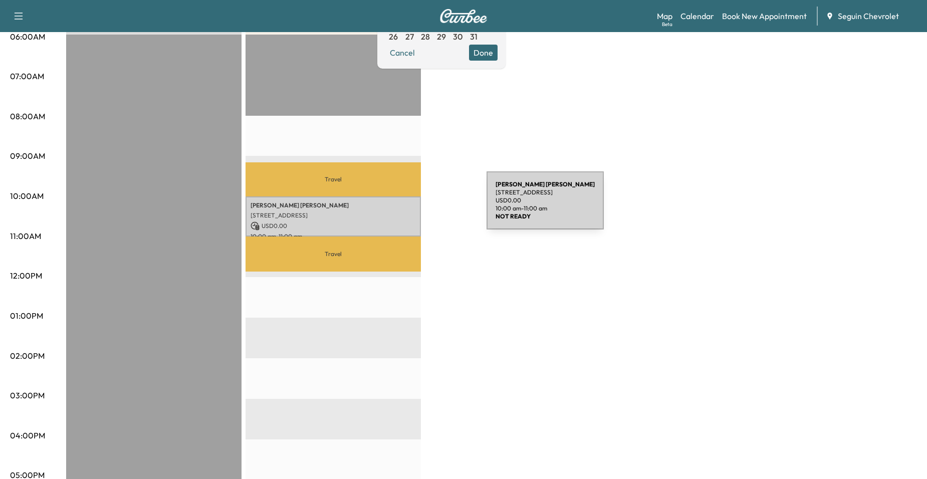
click at [431, 210] on div "BrightDrop Revenue $ 0.00 Equinox Revenue $ 0.00 Work Time 60 mins Transit Time…" at bounding box center [491, 305] width 850 height 751
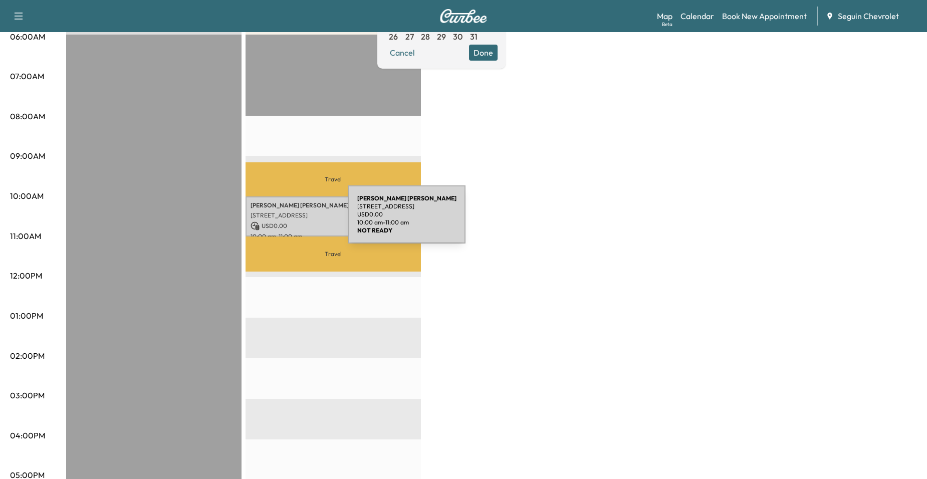
click at [273, 221] on p "USD 0.00" at bounding box center [332, 225] width 165 height 9
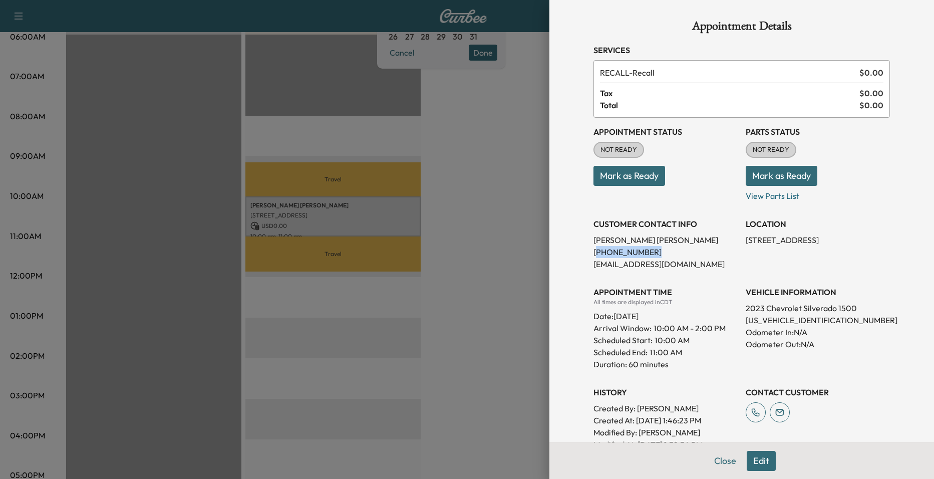
drag, startPoint x: 588, startPoint y: 253, endPoint x: 647, endPoint y: 249, distance: 58.7
click at [647, 249] on p "[PHONE_NUMBER]" at bounding box center [665, 252] width 144 height 12
drag, startPoint x: 647, startPoint y: 249, endPoint x: 571, endPoint y: 251, distance: 75.2
click at [571, 251] on div "Appointment Details Services RECALL - Recall $ 0.00 Tax $ 0.00 Total $ 0.00 App…" at bounding box center [741, 239] width 385 height 479
drag, startPoint x: 584, startPoint y: 250, endPoint x: 641, endPoint y: 249, distance: 56.6
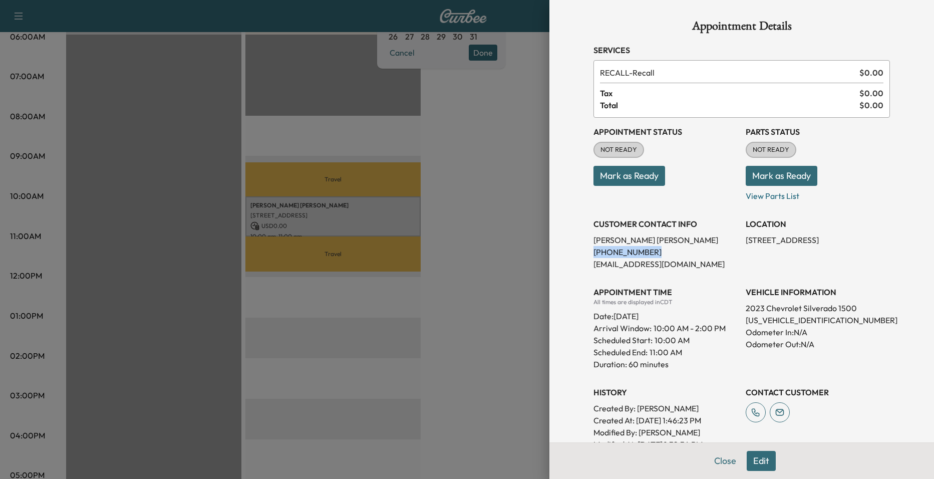
click at [641, 249] on div "Appointment Details Services RECALL - Recall $ 0.00 Tax $ 0.00 Total $ 0.00 App…" at bounding box center [741, 337] width 321 height 675
drag, startPoint x: 641, startPoint y: 249, endPoint x: 629, endPoint y: 250, distance: 12.0
copy p "[PHONE_NUMBER]"
click at [259, 217] on div at bounding box center [467, 239] width 934 height 479
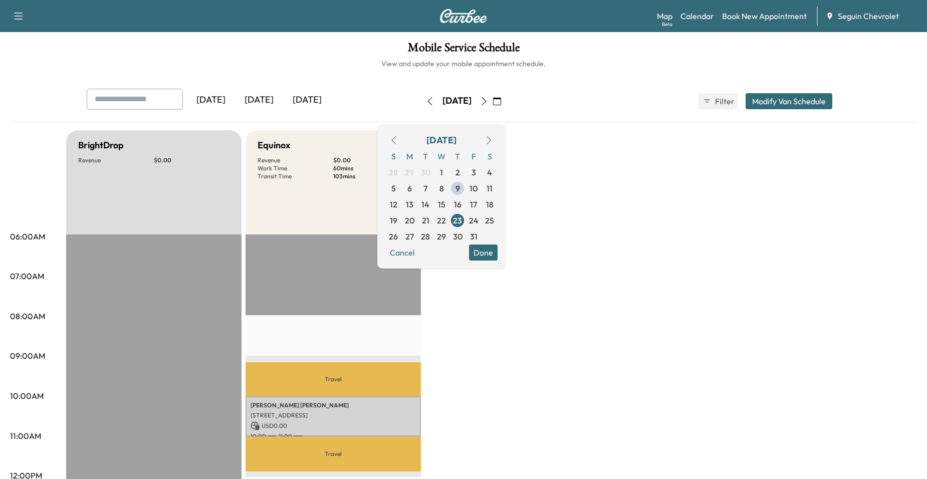
scroll to position [0, 0]
click at [460, 184] on span "9" at bounding box center [457, 189] width 5 height 12
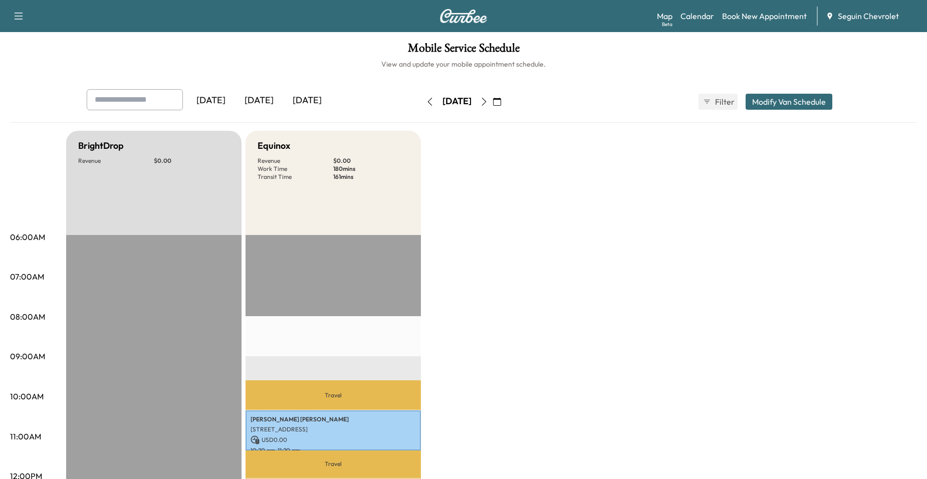
click at [492, 101] on button "button" at bounding box center [483, 102] width 17 height 16
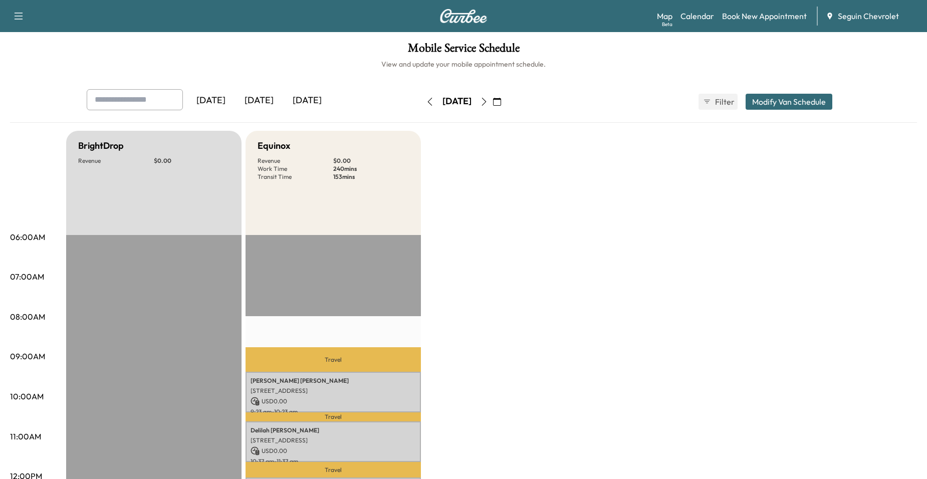
click at [492, 94] on button "button" at bounding box center [483, 102] width 17 height 16
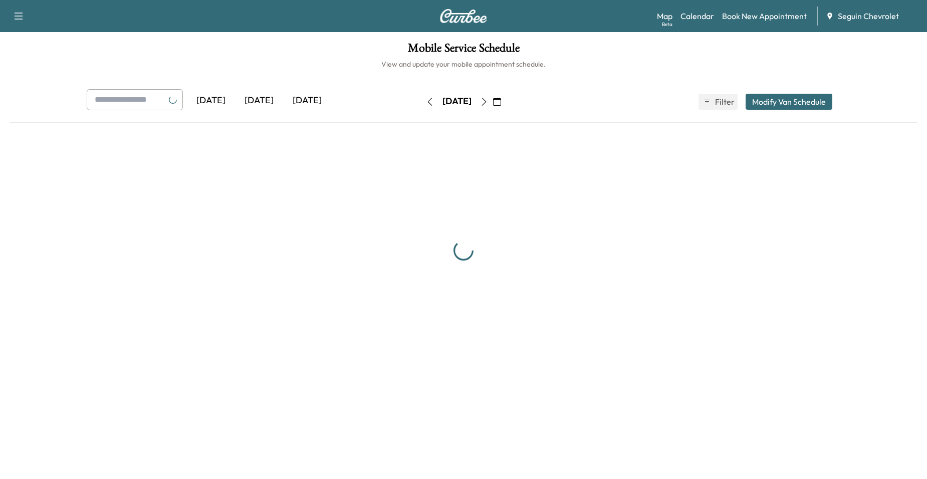
click at [492, 95] on button "button" at bounding box center [483, 102] width 17 height 16
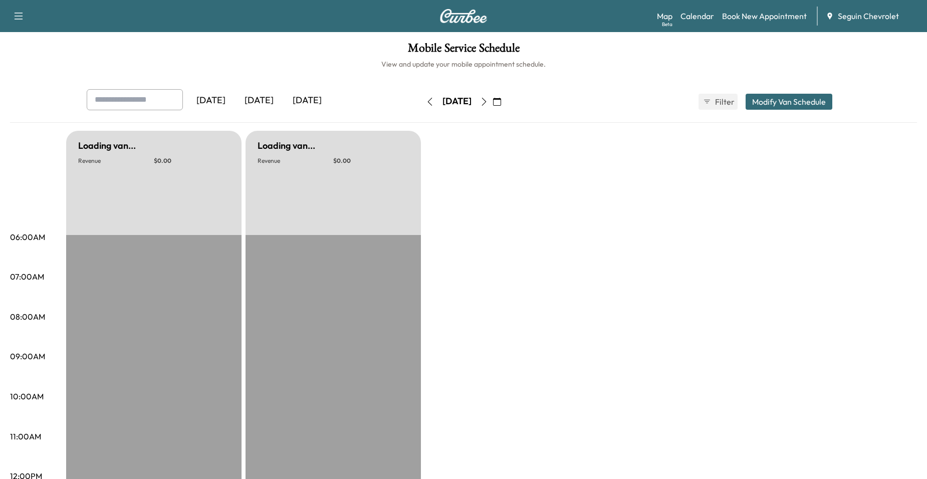
click at [492, 95] on button "button" at bounding box center [483, 102] width 17 height 16
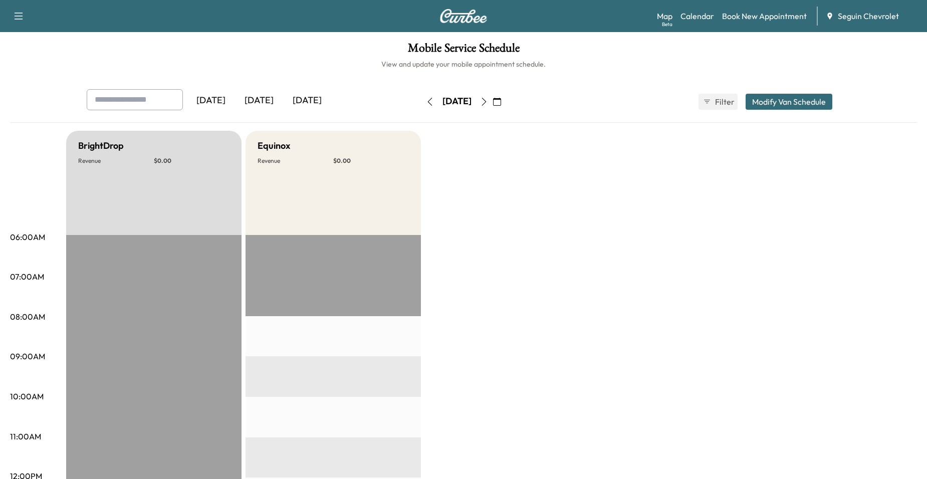
click at [492, 96] on button "button" at bounding box center [483, 102] width 17 height 16
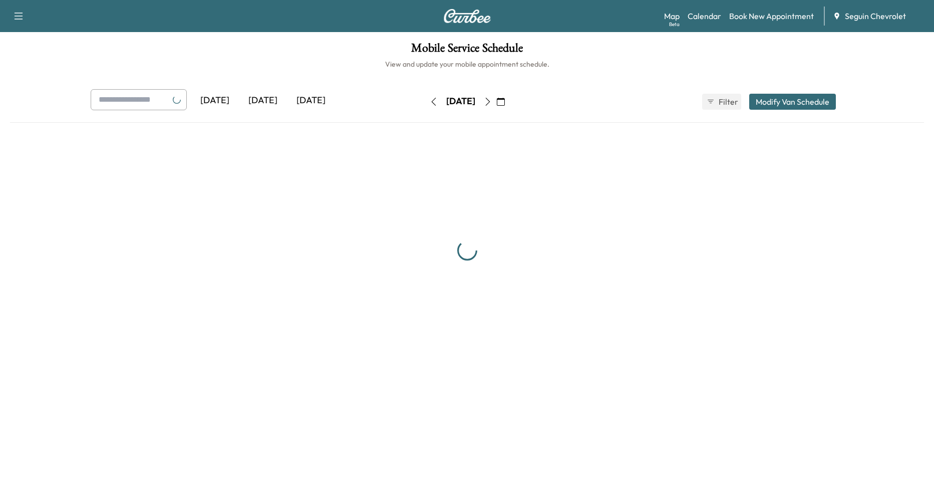
click at [496, 96] on button "button" at bounding box center [487, 102] width 17 height 16
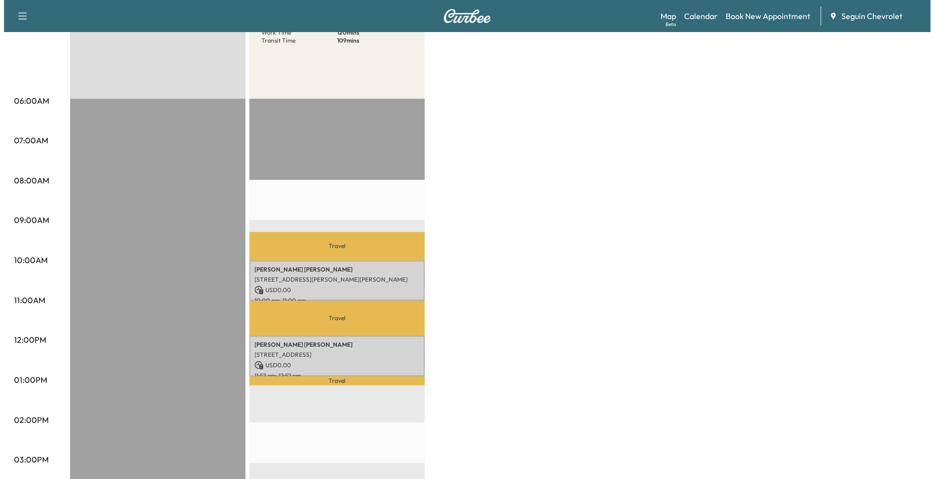
scroll to position [150, 0]
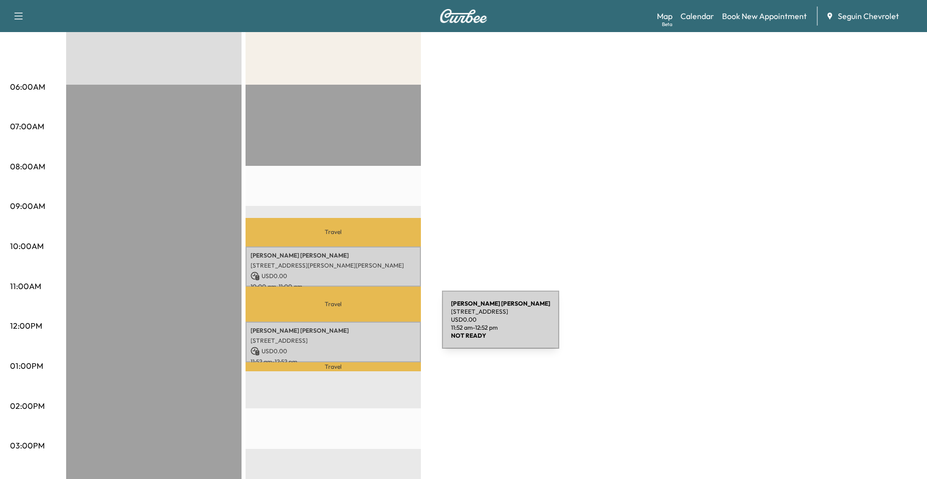
click at [367, 327] on p "[PERSON_NAME] [PERSON_NAME]" at bounding box center [332, 331] width 165 height 8
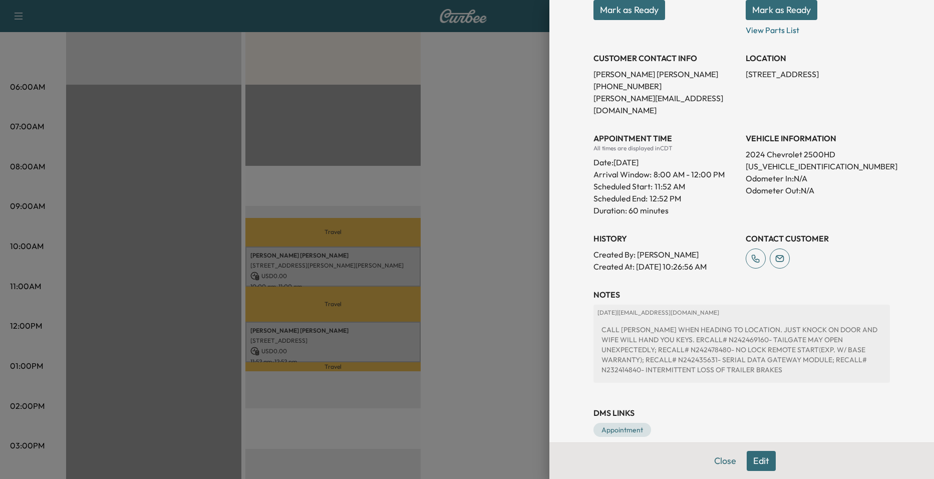
scroll to position [168, 0]
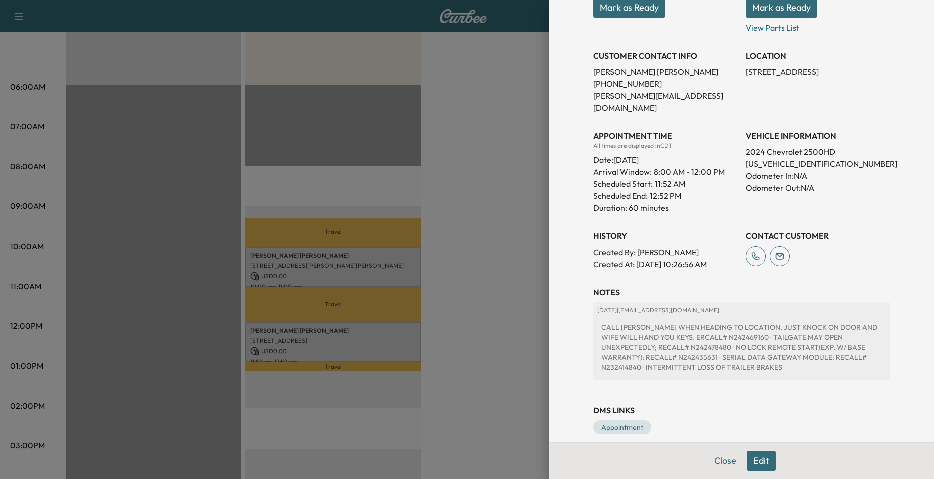
click at [523, 244] on div at bounding box center [467, 239] width 934 height 479
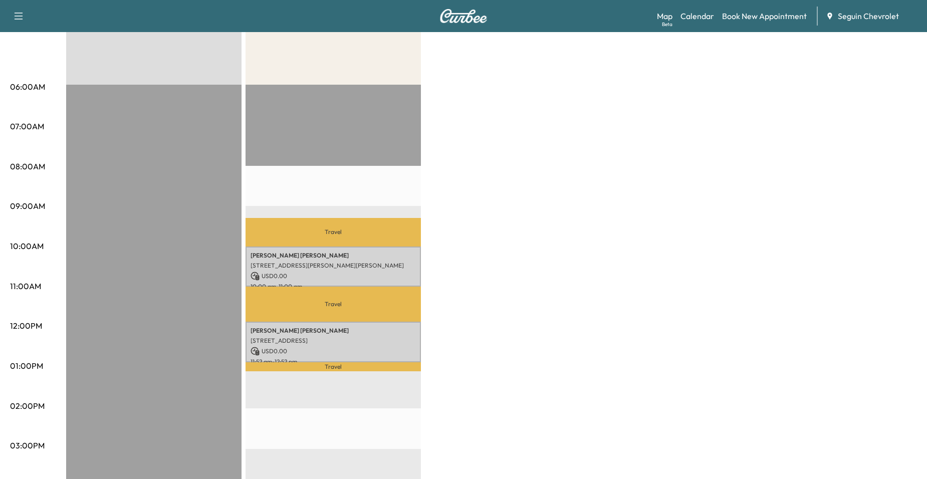
click at [418, 259] on div "BrightDrop Revenue $ 0.00 Equinox Revenue $ 0.00 Work Time 120 mins Transit Tim…" at bounding box center [491, 355] width 850 height 751
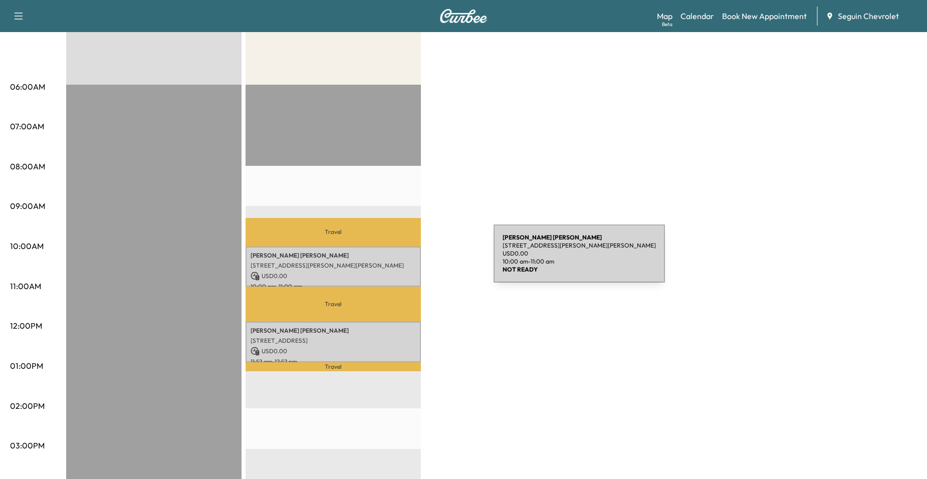
drag, startPoint x: 418, startPoint y: 259, endPoint x: 397, endPoint y: 266, distance: 22.0
click at [397, 266] on p "[STREET_ADDRESS][PERSON_NAME][PERSON_NAME]" at bounding box center [332, 265] width 165 height 8
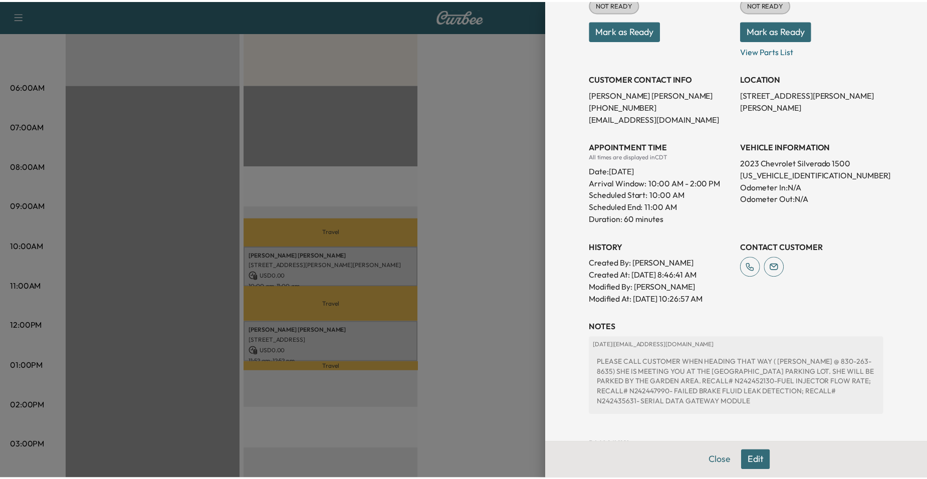
scroll to position [150, 0]
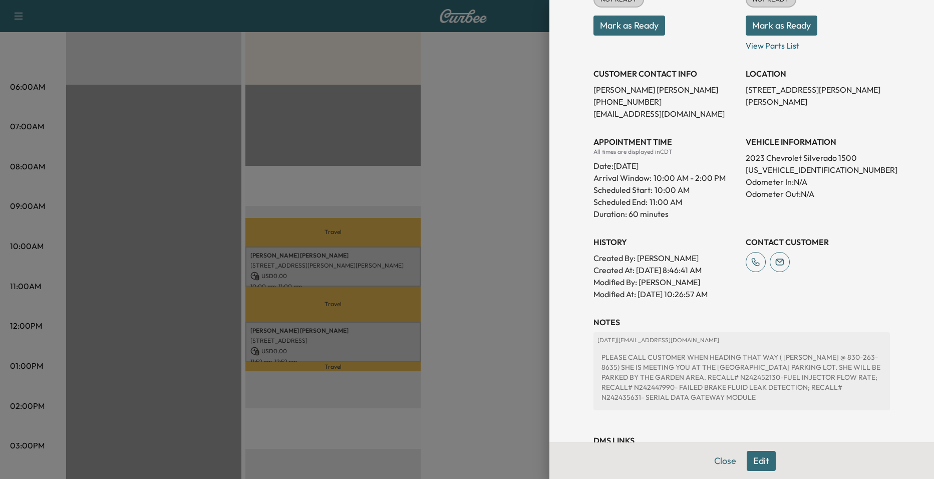
click at [509, 249] on div at bounding box center [467, 239] width 934 height 479
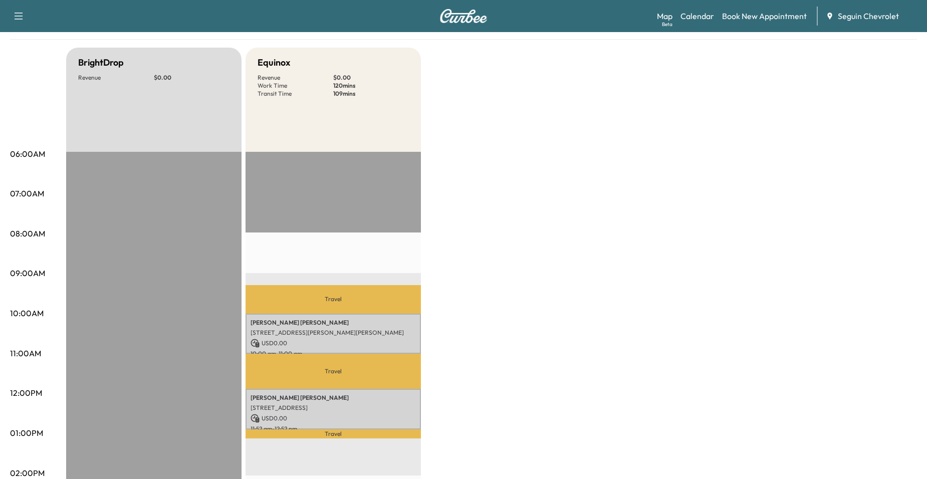
scroll to position [0, 0]
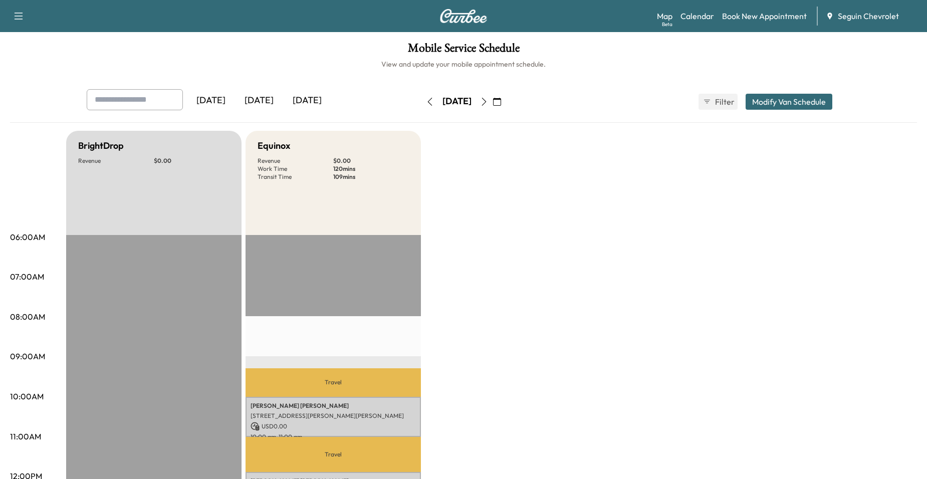
click at [488, 103] on icon "button" at bounding box center [484, 102] width 8 height 8
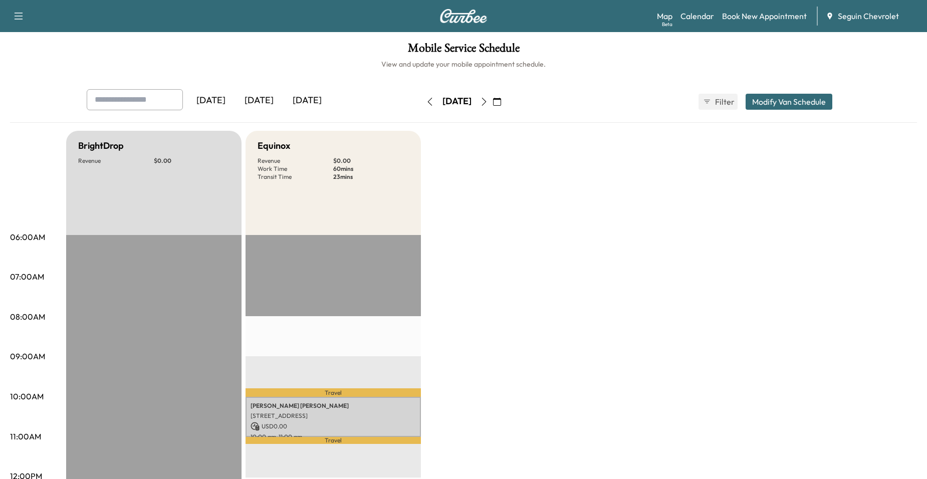
click at [486, 103] on icon "button" at bounding box center [484, 102] width 5 height 8
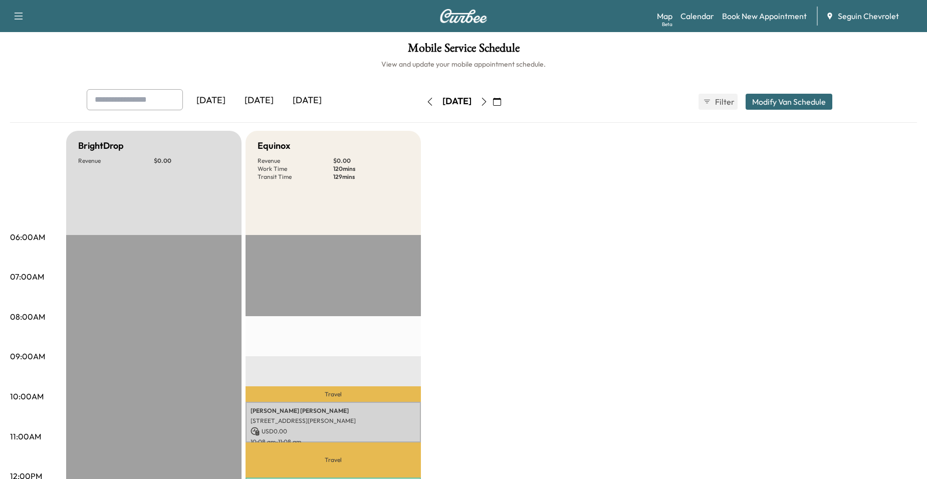
click at [426, 103] on icon "button" at bounding box center [430, 102] width 8 height 8
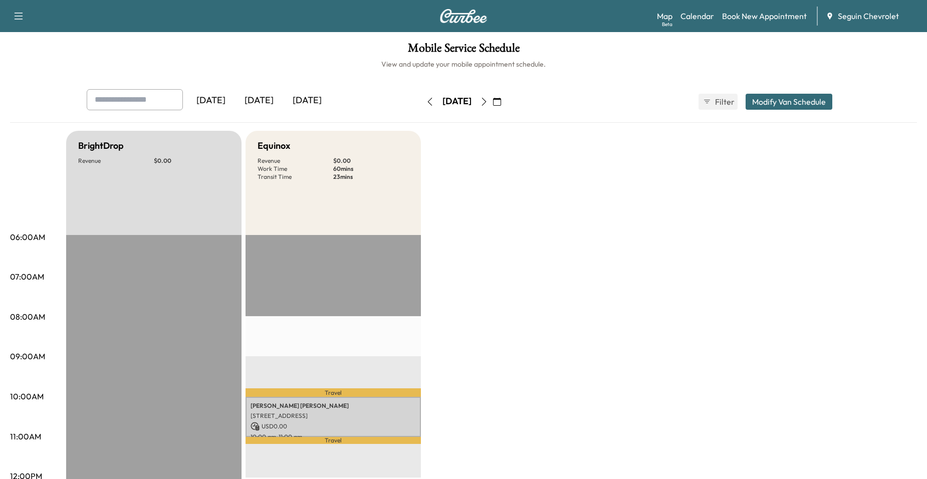
click at [421, 103] on button "button" at bounding box center [429, 102] width 17 height 16
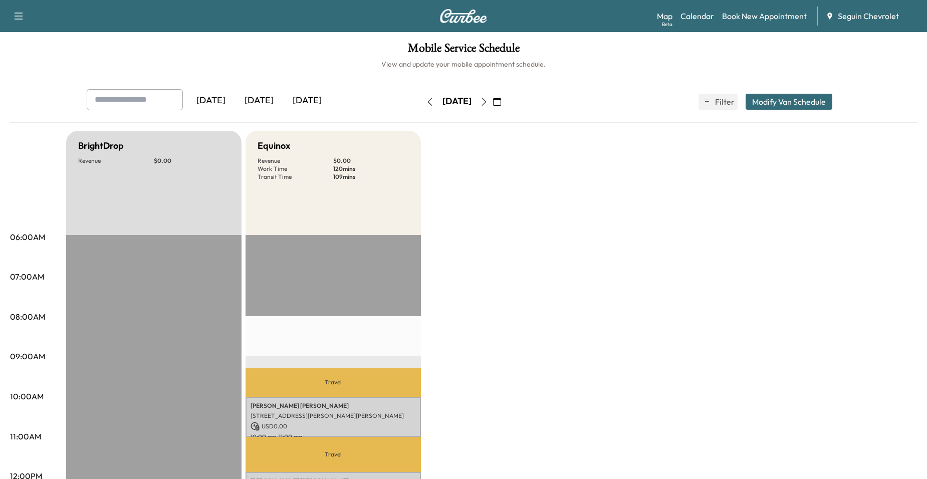
click at [501, 102] on icon "button" at bounding box center [497, 102] width 8 height 8
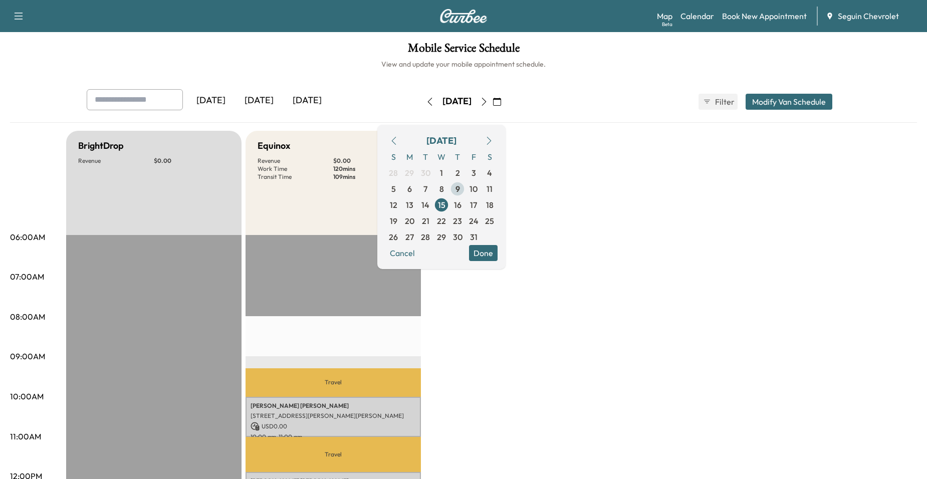
click at [465, 185] on span "9" at bounding box center [457, 189] width 16 height 16
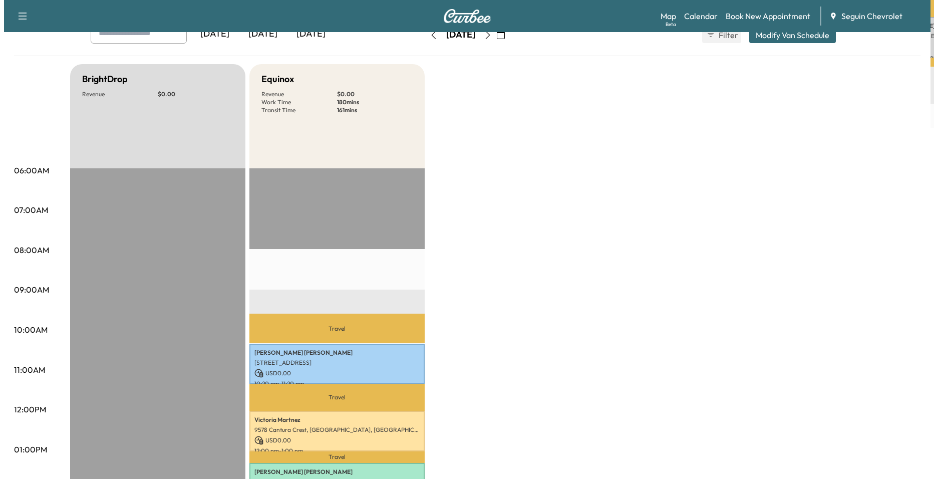
scroll to position [250, 0]
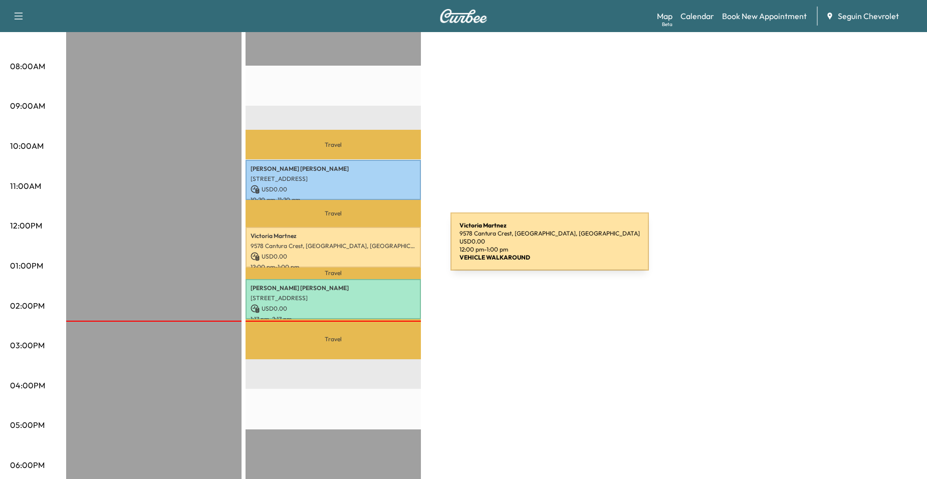
click at [375, 247] on div "[PERSON_NAME] [STREET_ADDRESS] USD 0.00 12:00 pm - 1:00 pm" at bounding box center [332, 247] width 175 height 41
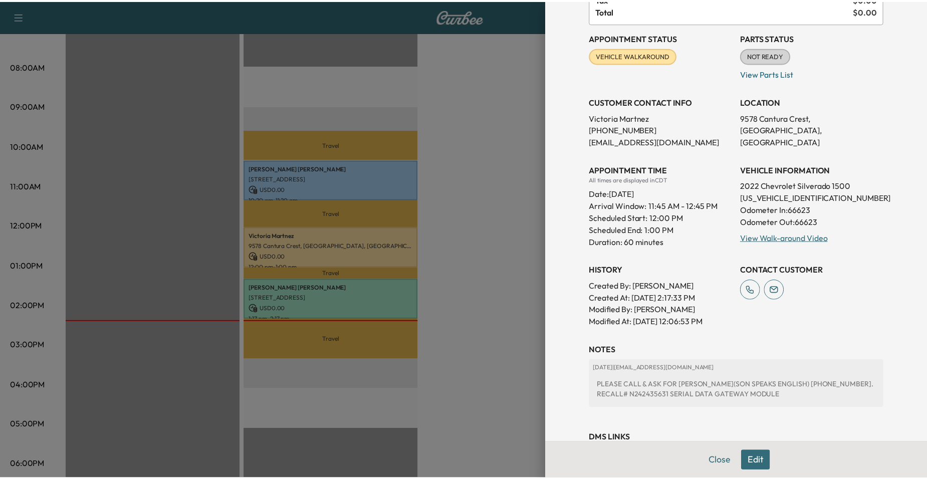
scroll to position [100, 0]
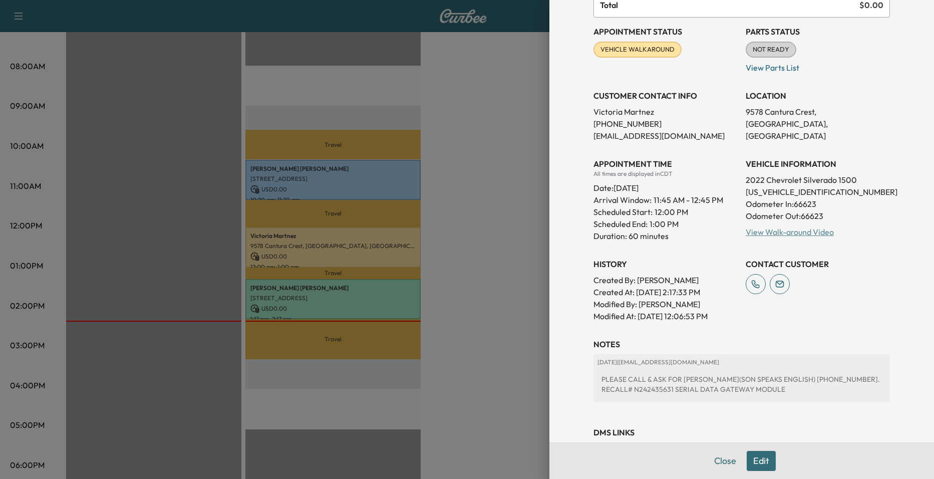
click at [764, 236] on link "View Walk-around Video" at bounding box center [790, 232] width 88 height 10
click at [444, 169] on div at bounding box center [467, 239] width 934 height 479
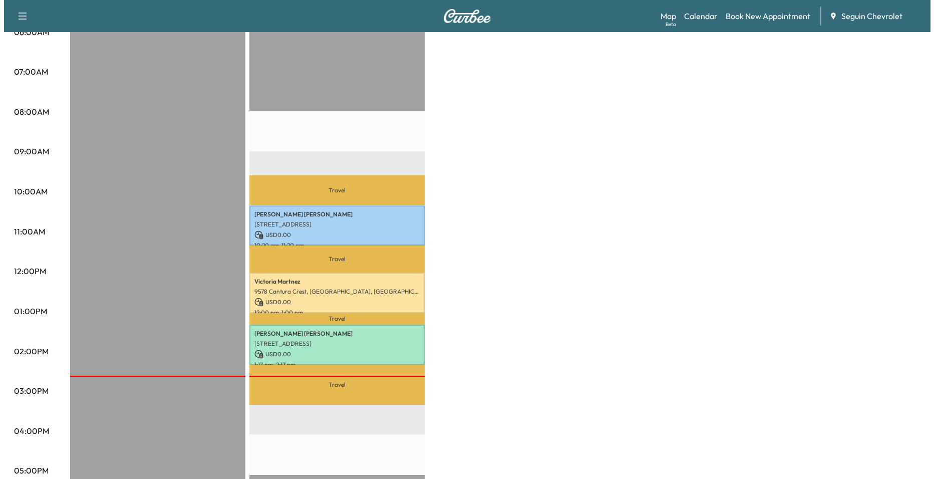
scroll to position [200, 0]
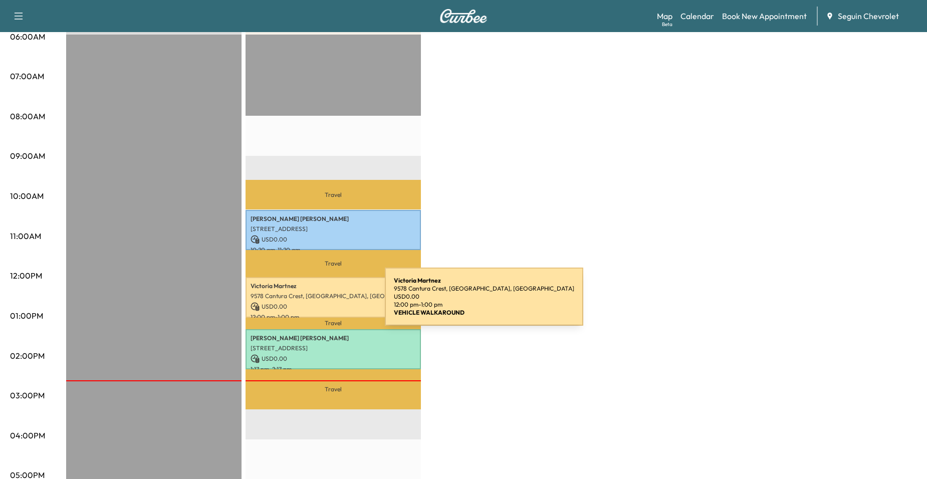
click at [310, 302] on p "USD 0.00" at bounding box center [332, 306] width 165 height 9
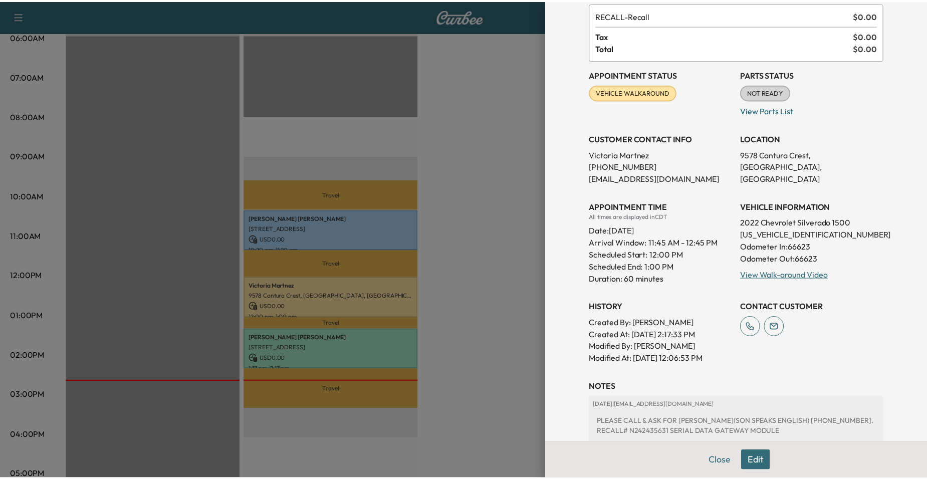
scroll to position [0, 0]
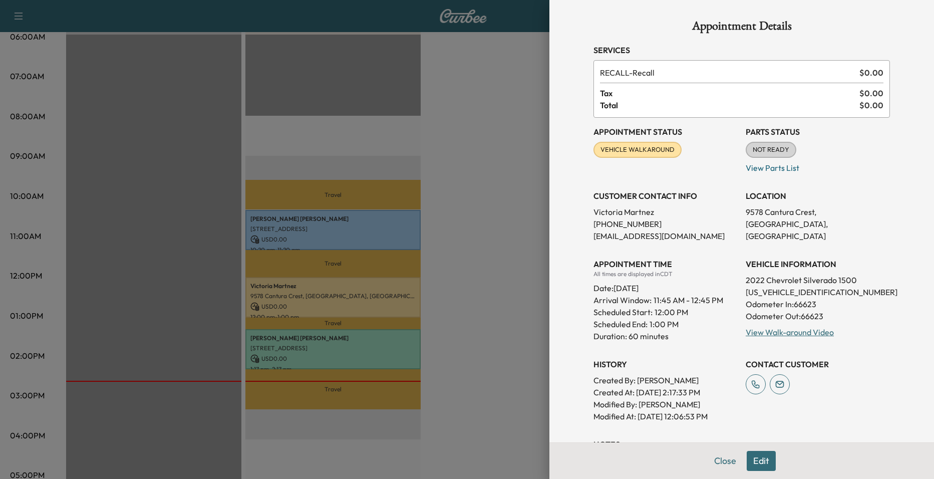
click at [509, 211] on div at bounding box center [467, 239] width 934 height 479
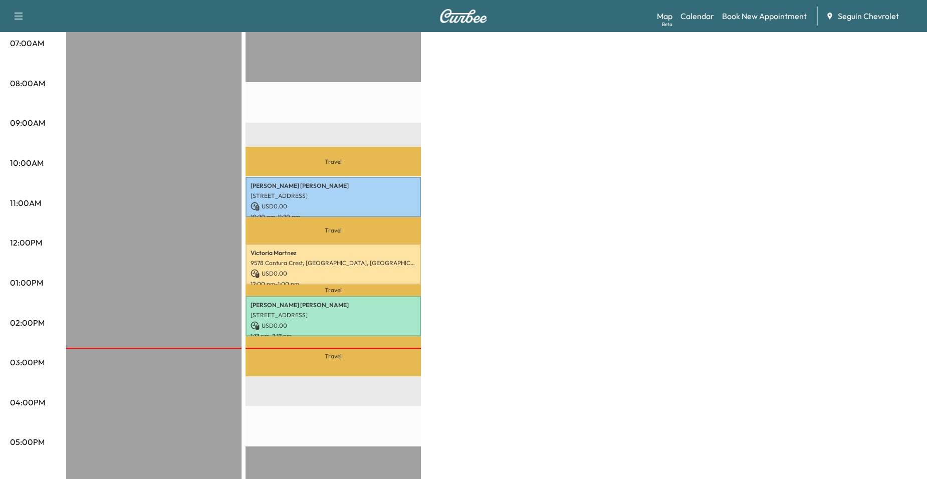
scroll to position [213, 0]
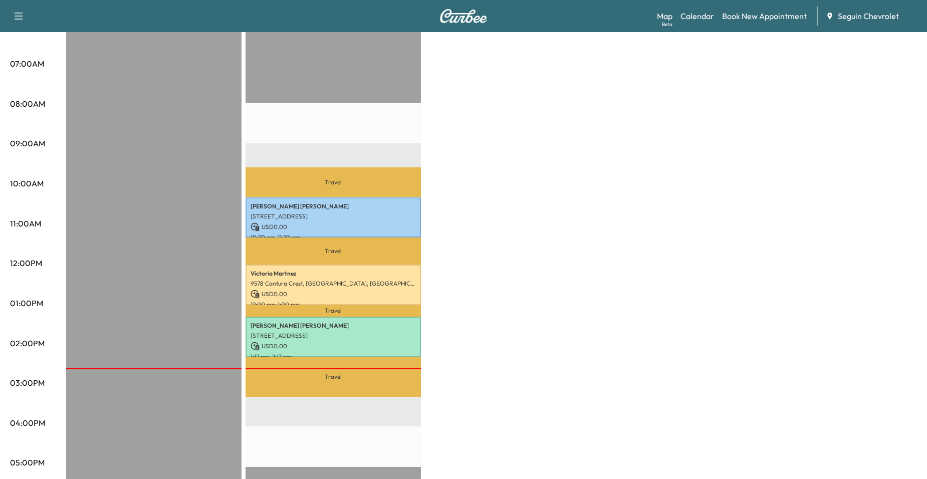
click at [479, 178] on div "BrightDrop Revenue $ 0.00 Equinox Revenue $ 0.00 Work Time 180 mins Transit Tim…" at bounding box center [491, 293] width 850 height 751
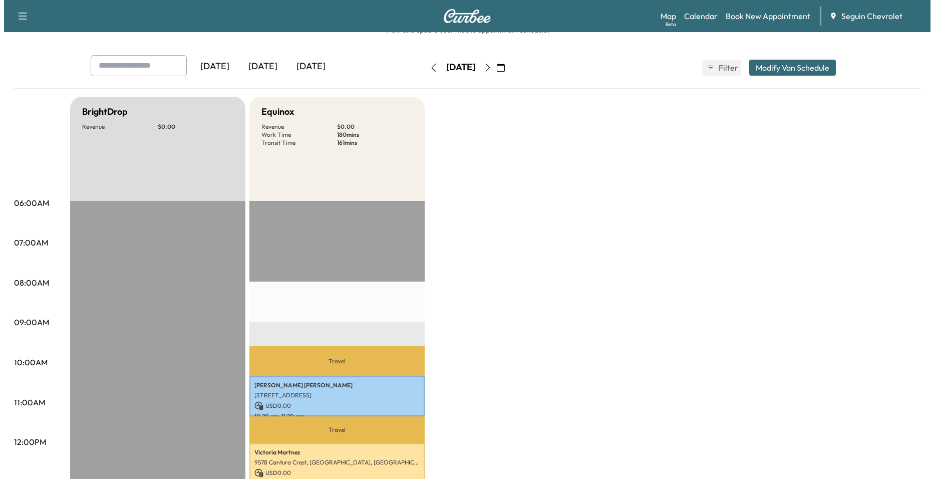
scroll to position [0, 0]
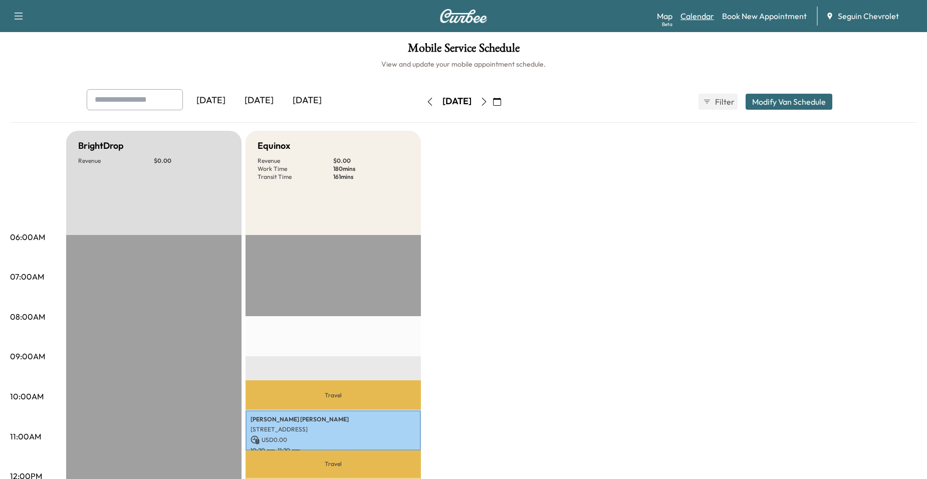
click at [701, 16] on link "Calendar" at bounding box center [697, 16] width 34 height 12
click at [707, 18] on link "Calendar" at bounding box center [697, 16] width 34 height 12
click at [694, 15] on link "Calendar" at bounding box center [697, 16] width 34 height 12
drag, startPoint x: 701, startPoint y: 16, endPoint x: 729, endPoint y: 16, distance: 28.1
click at [701, 16] on link "Calendar" at bounding box center [697, 16] width 34 height 12
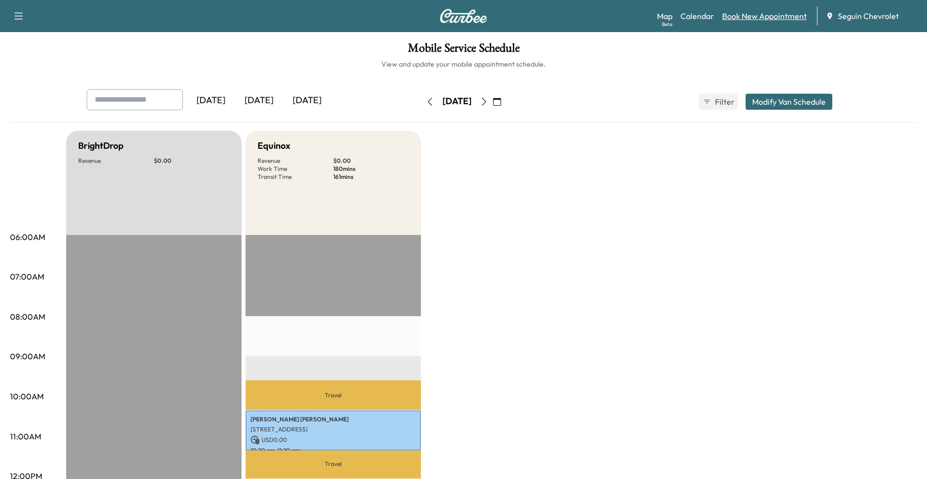
click at [752, 16] on link "Book New Appointment" at bounding box center [764, 16] width 85 height 12
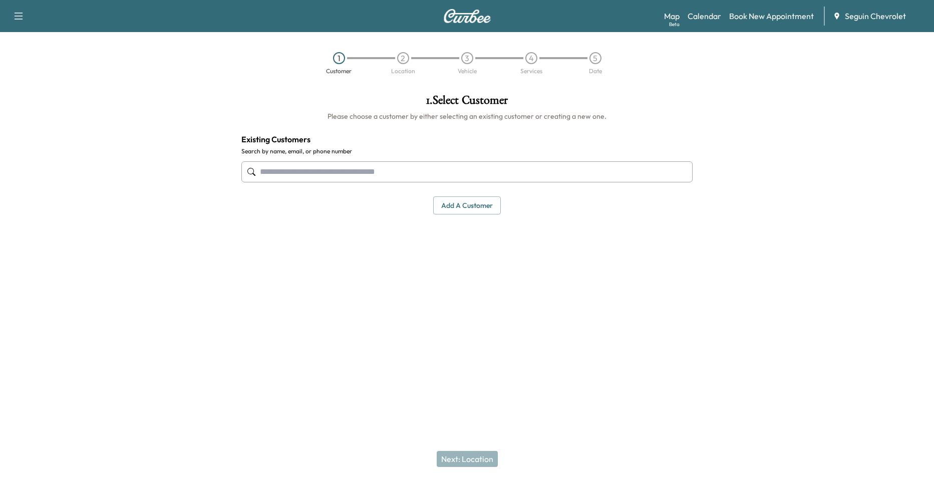
click at [477, 166] on input "text" at bounding box center [466, 171] width 451 height 21
click at [355, 169] on input "text" at bounding box center [466, 171] width 451 height 21
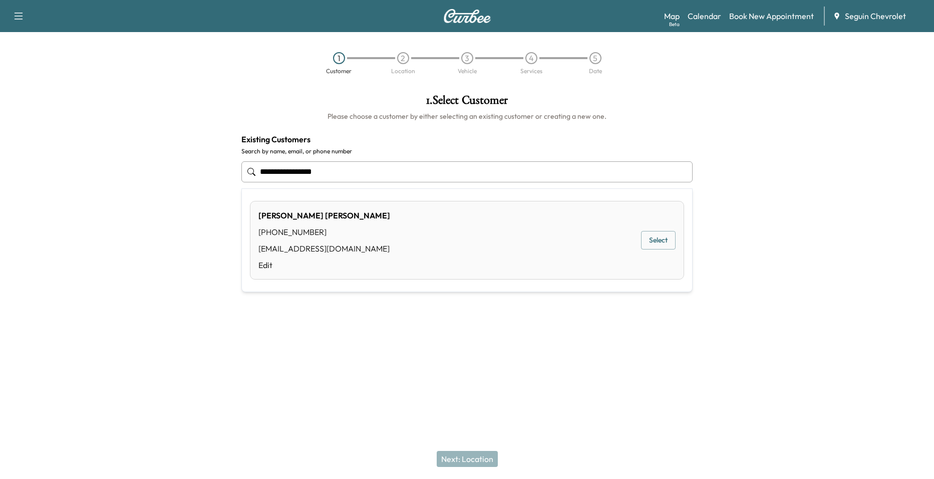
click at [540, 251] on div "[PERSON_NAME] [PHONE_NUMBER] [EMAIL_ADDRESS][DOMAIN_NAME] Edit Select" at bounding box center [467, 240] width 434 height 79
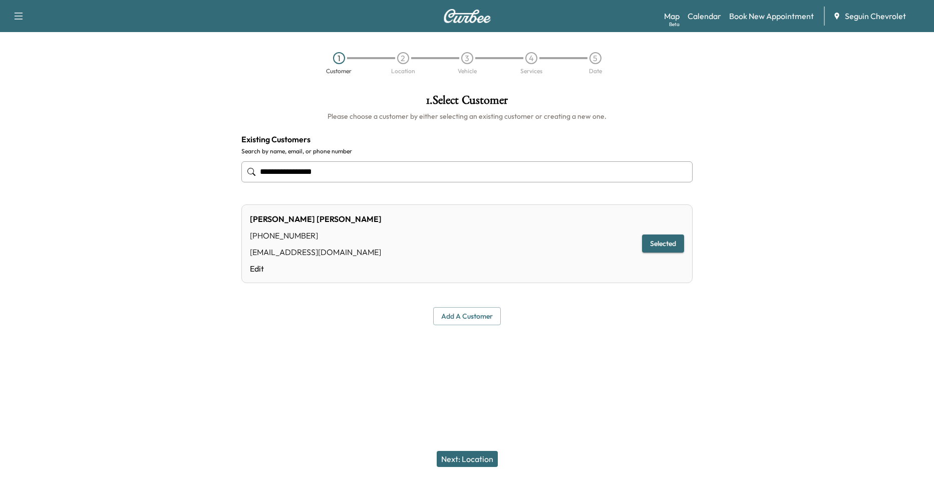
type input "**********"
click at [486, 461] on button "Next: Location" at bounding box center [467, 459] width 61 height 16
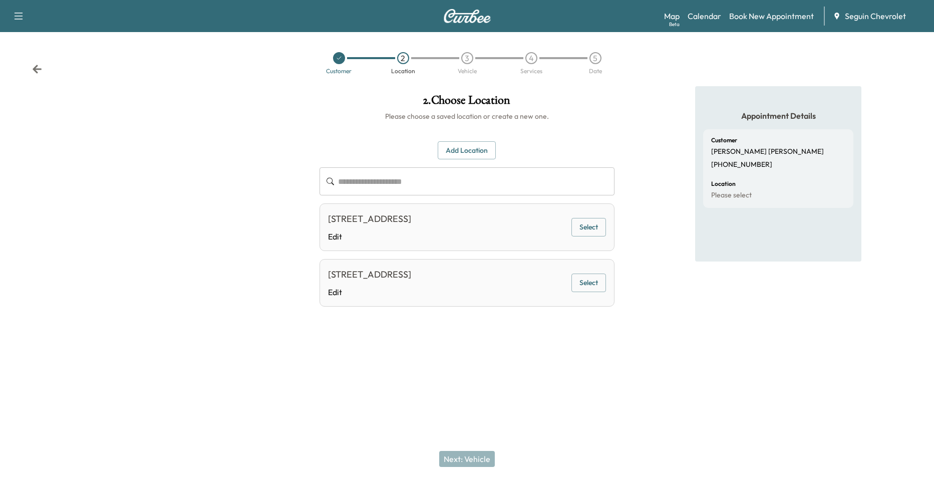
click at [579, 231] on button "Select" at bounding box center [588, 227] width 35 height 19
click at [474, 458] on button "Next: Vehicle" at bounding box center [467, 459] width 56 height 16
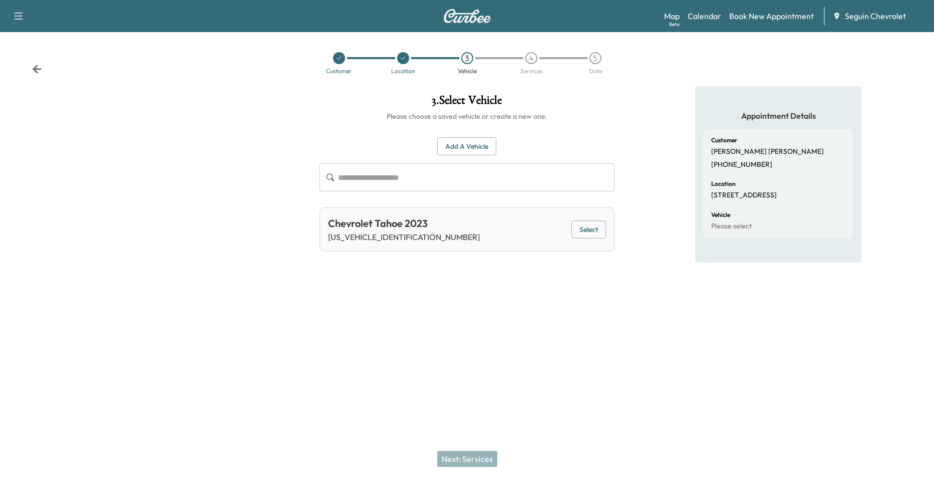
click at [571, 234] on button "Select" at bounding box center [588, 229] width 35 height 19
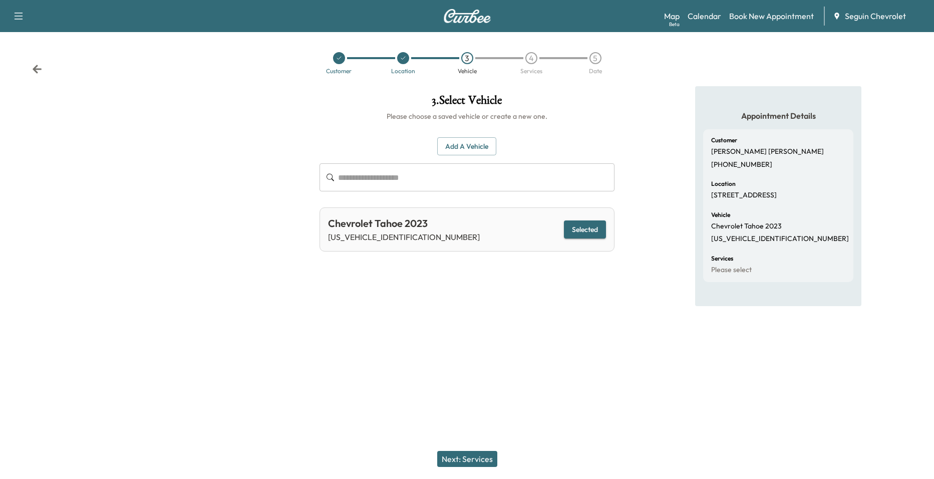
drag, startPoint x: 476, startPoint y: 58, endPoint x: 469, endPoint y: 60, distance: 6.7
click at [475, 58] on div at bounding box center [487, 58] width 24 height 2
click at [468, 60] on div "3" at bounding box center [467, 58] width 12 height 12
click at [408, 61] on div at bounding box center [403, 58] width 12 height 12
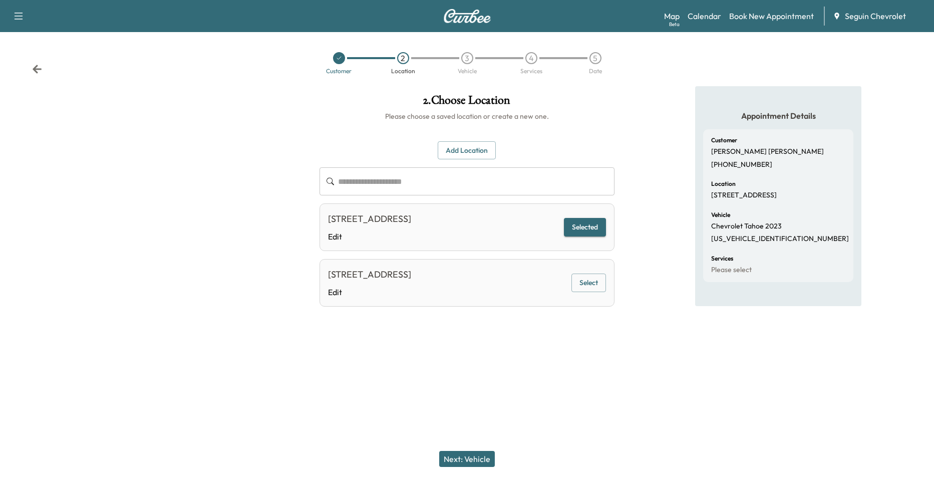
click at [467, 60] on div "3" at bounding box center [467, 58] width 12 height 12
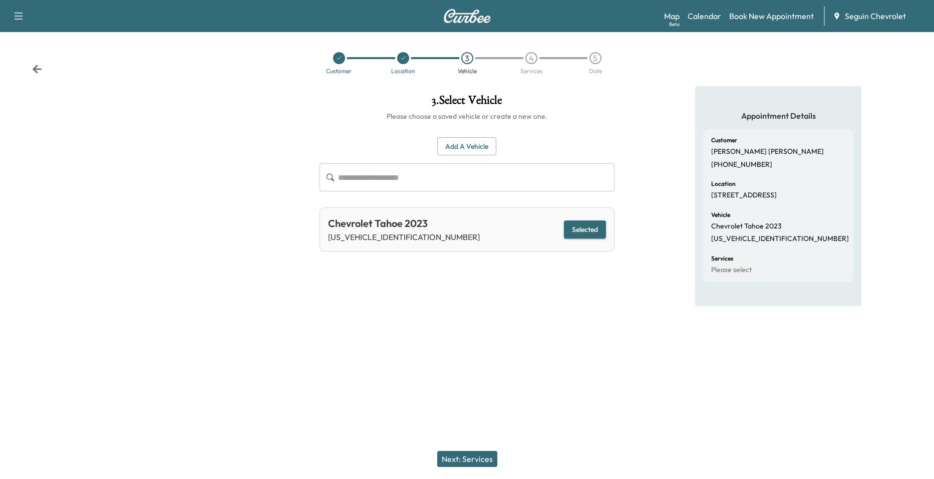
click at [480, 463] on button "Next: Services" at bounding box center [467, 459] width 60 height 16
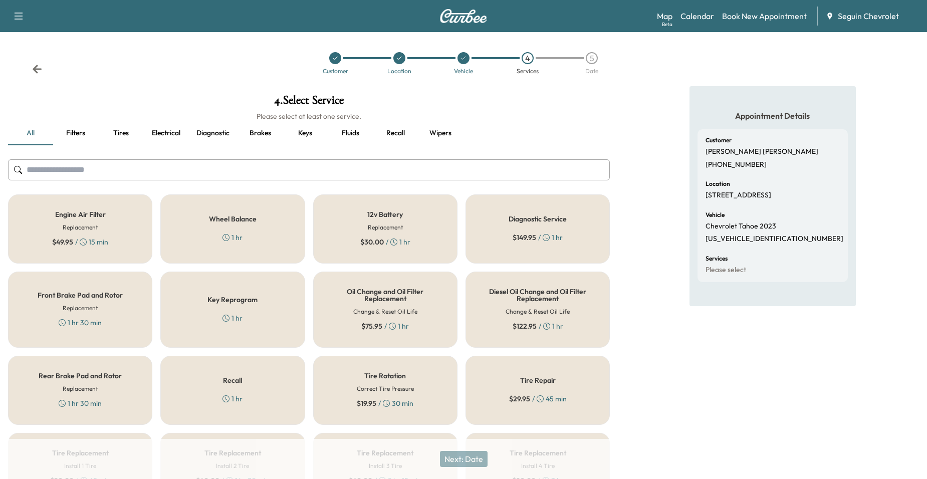
click at [265, 376] on div "Recall 1 hr" at bounding box center [232, 390] width 144 height 69
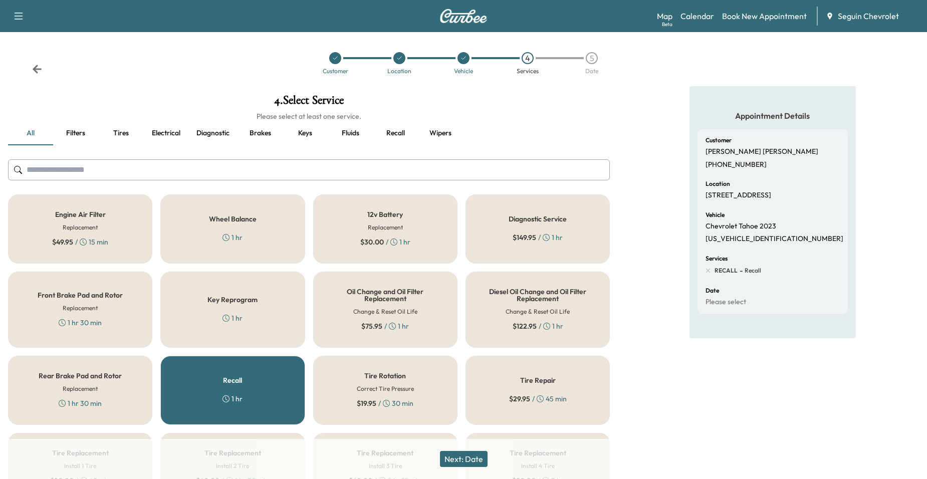
click at [473, 465] on button "Next: Date" at bounding box center [464, 459] width 48 height 16
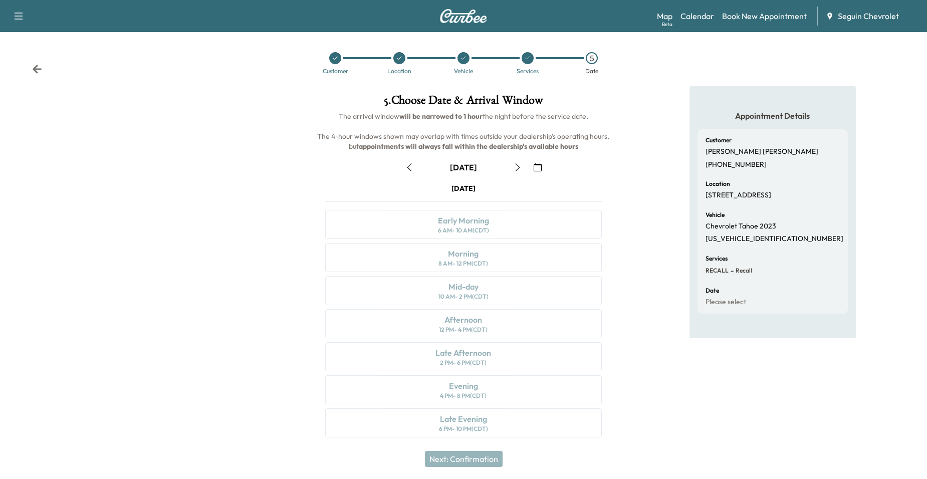
click at [413, 164] on button "button" at bounding box center [409, 167] width 17 height 16
click at [470, 67] on div "Vehicle" at bounding box center [463, 63] width 64 height 22
click at [463, 59] on icon at bounding box center [463, 58] width 4 height 3
